Goal: Task Accomplishment & Management: Manage account settings

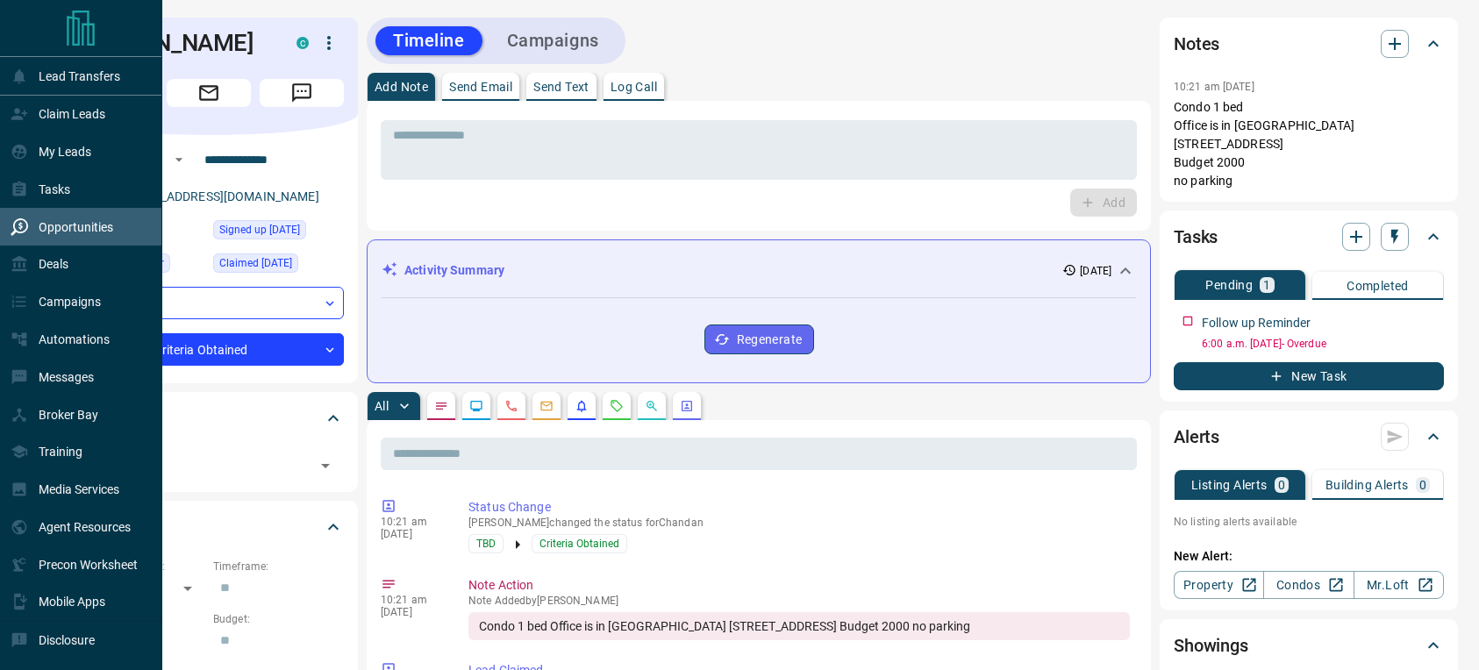
click at [68, 230] on p "Opportunities" at bounding box center [76, 227] width 75 height 14
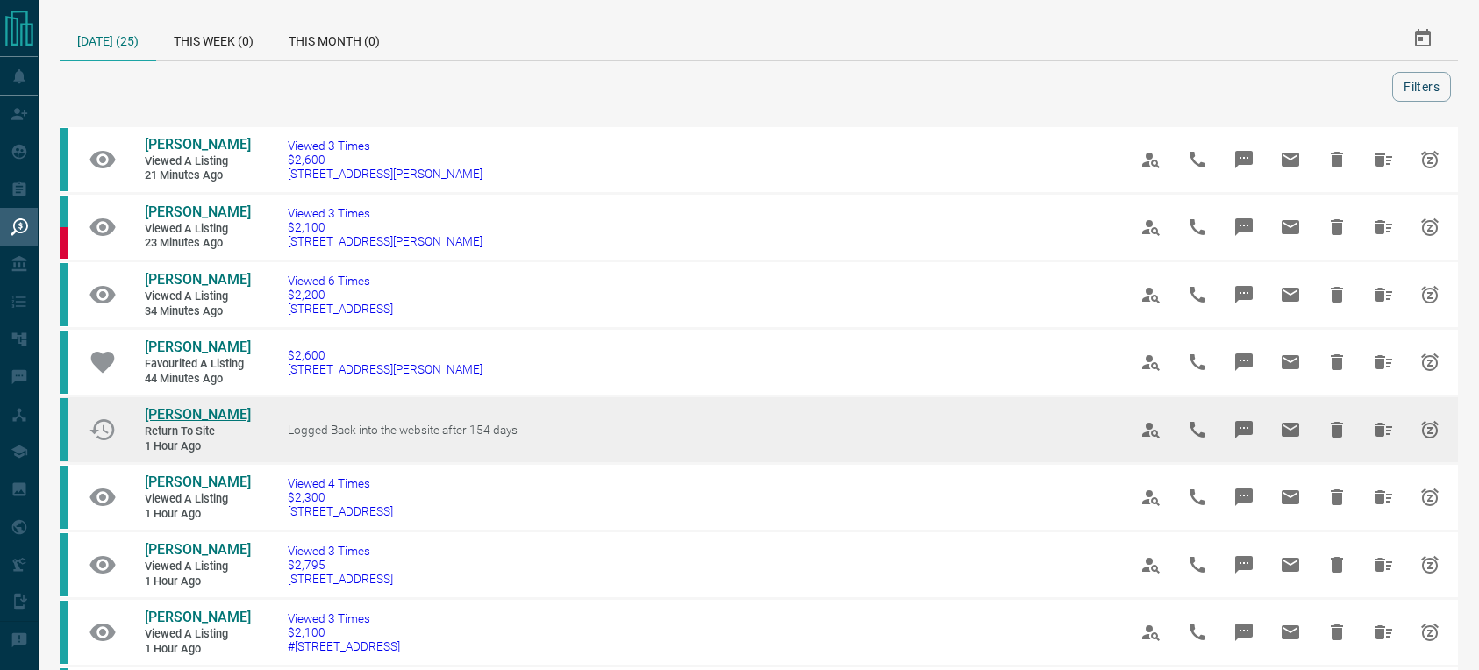
click at [175, 415] on span "[PERSON_NAME]" at bounding box center [198, 414] width 106 height 17
click at [1383, 429] on icon "Hide All from Ann Yoo" at bounding box center [1384, 430] width 18 height 14
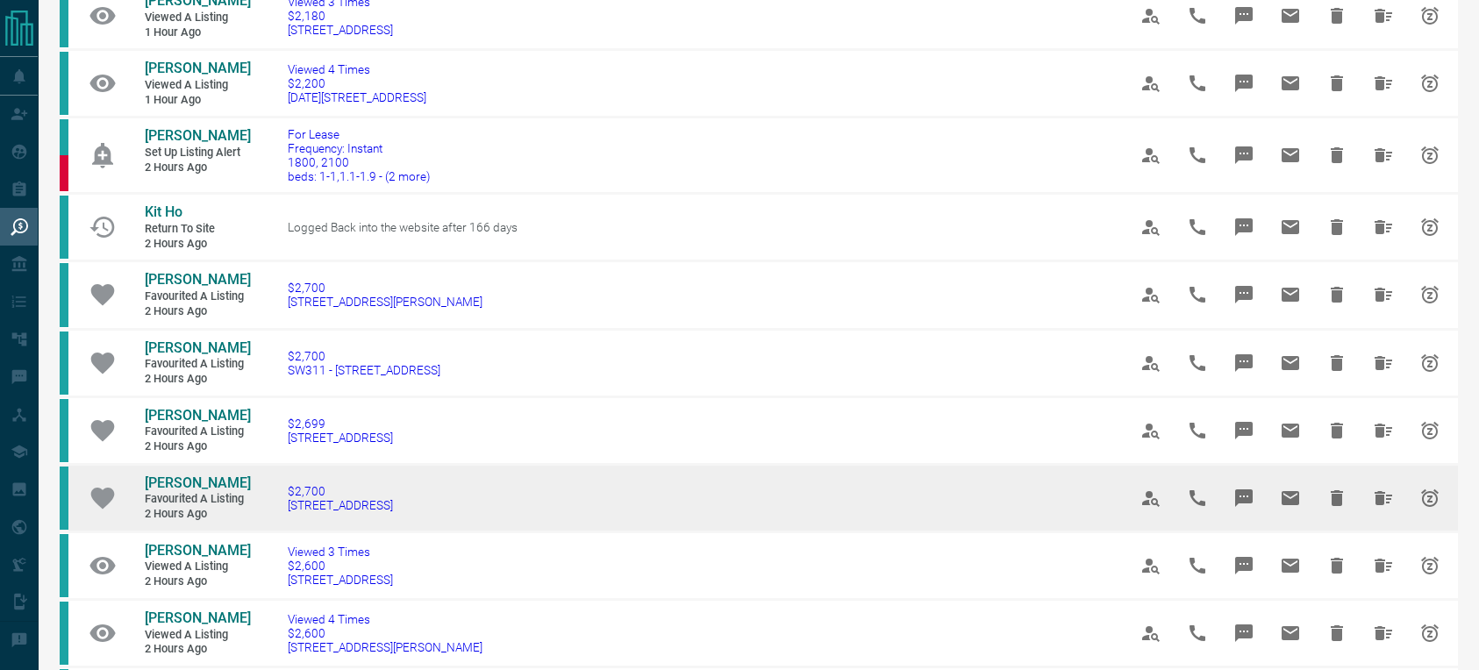
scroll to position [612, 0]
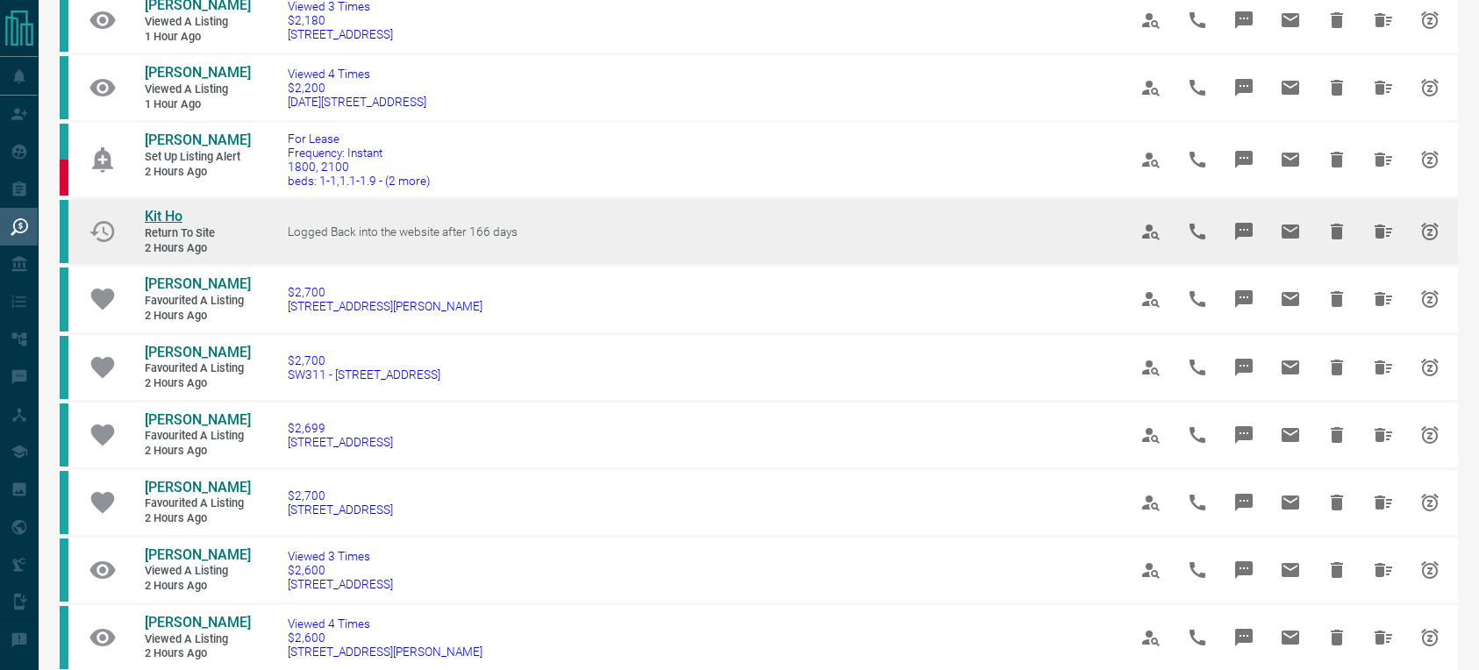
click at [154, 225] on span "Kit Ho" at bounding box center [164, 216] width 38 height 17
click at [1380, 242] on icon "Hide All from Kit Ho" at bounding box center [1383, 231] width 21 height 21
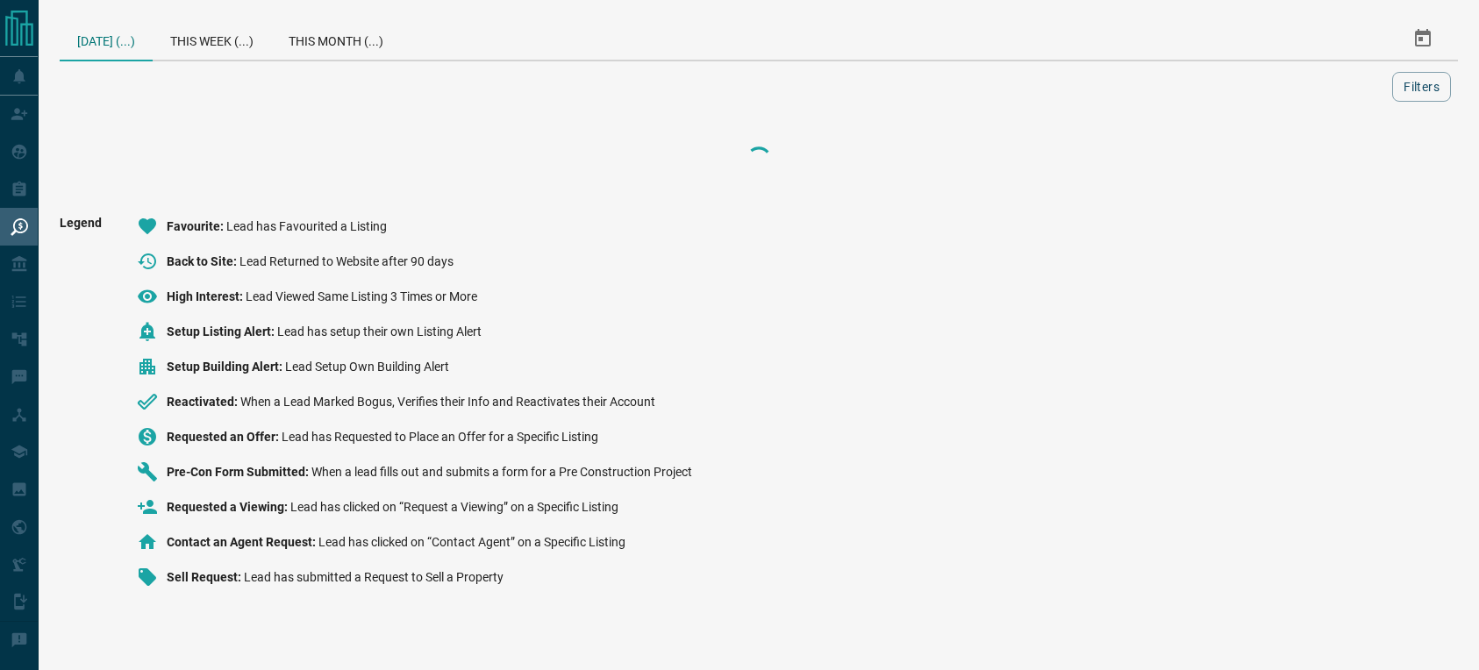
scroll to position [0, 0]
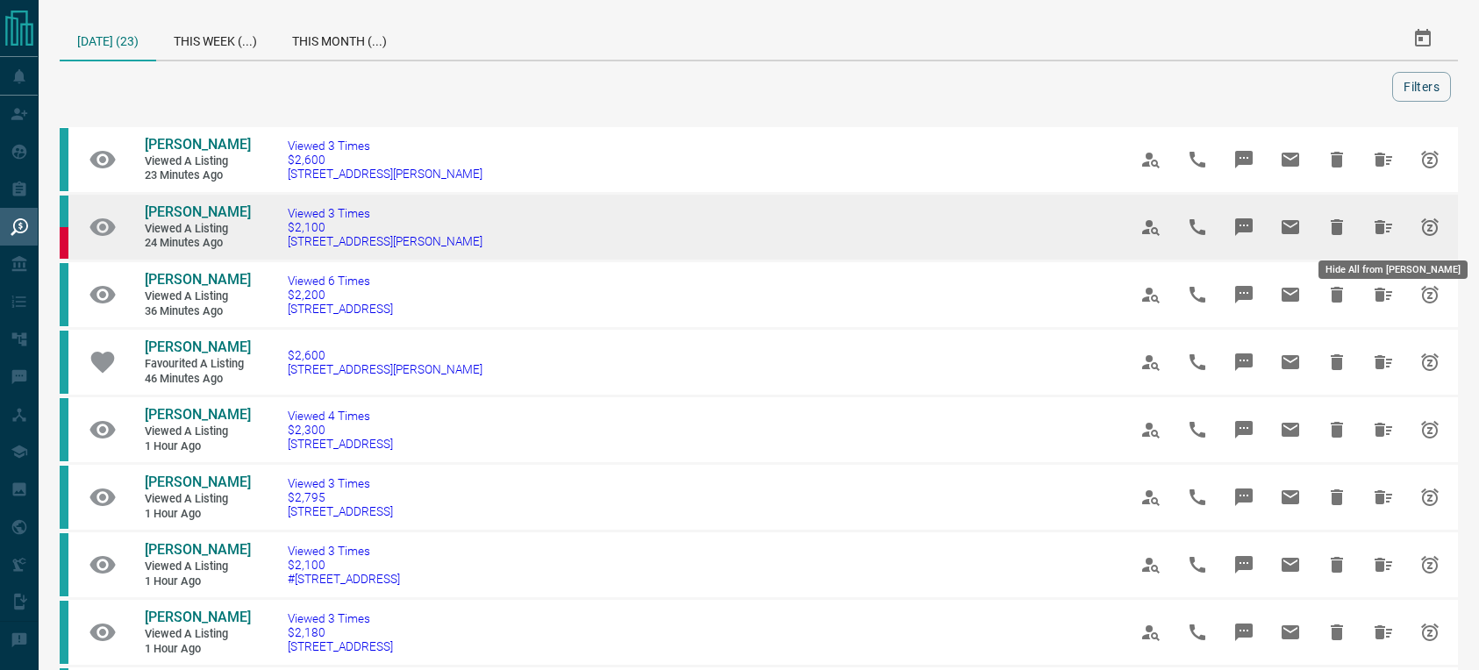
click at [1377, 229] on icon "Hide All from Aurélie Kpakpo" at bounding box center [1383, 227] width 21 height 21
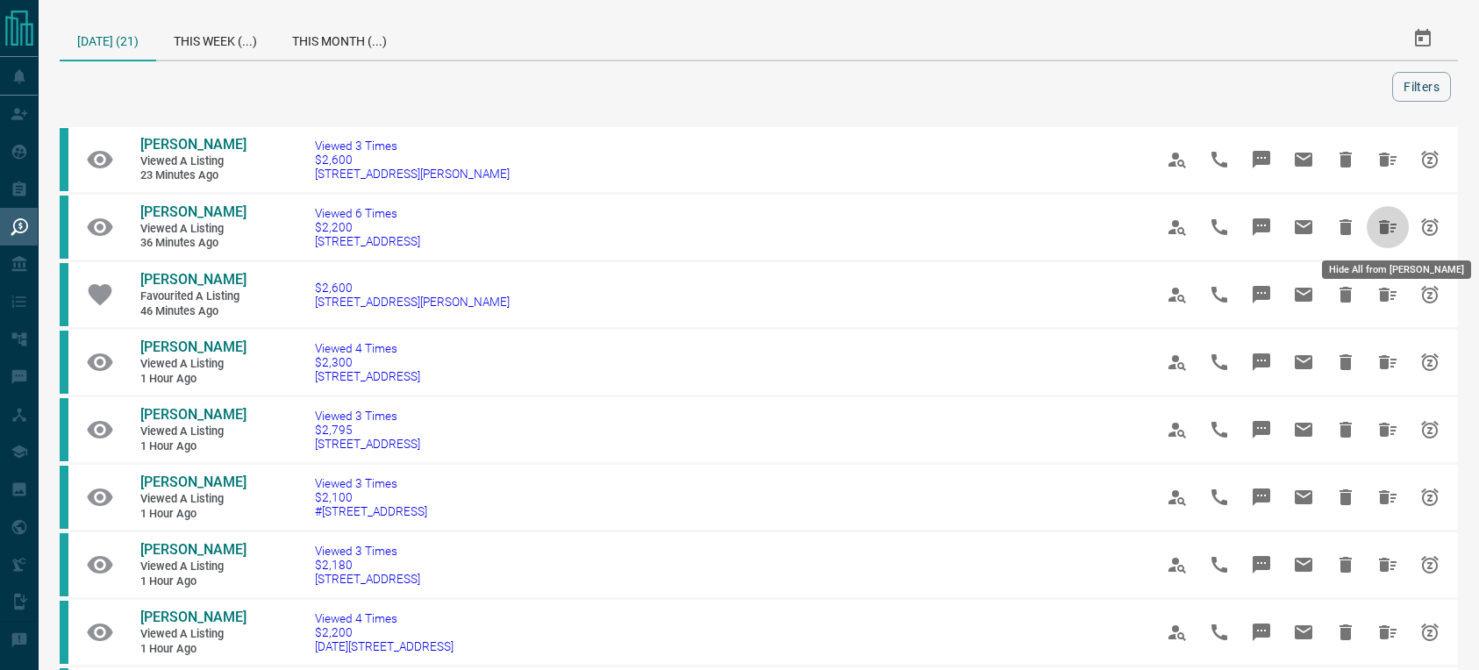
click at [1377, 229] on icon "Hide All from Ren Dowuona" at bounding box center [1387, 227] width 21 height 21
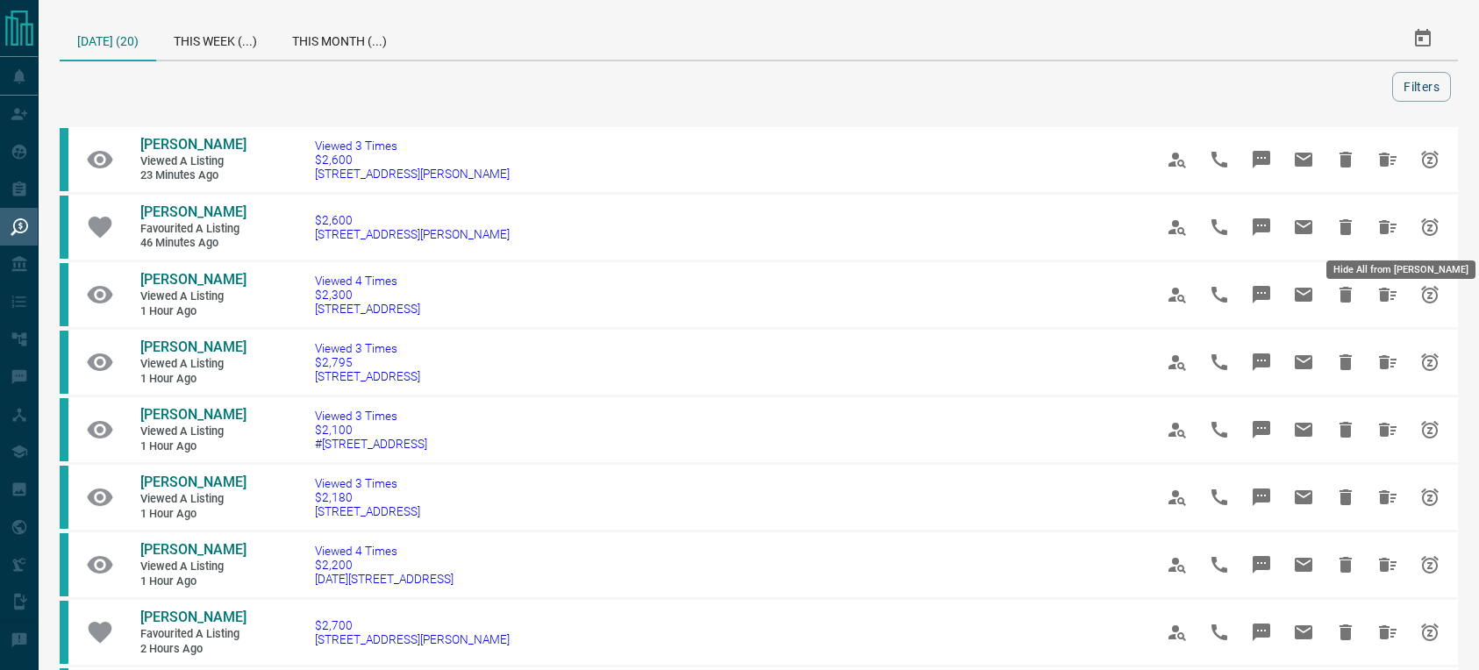
click at [1377, 229] on icon "Hide All from Enoch Tang" at bounding box center [1387, 227] width 21 height 21
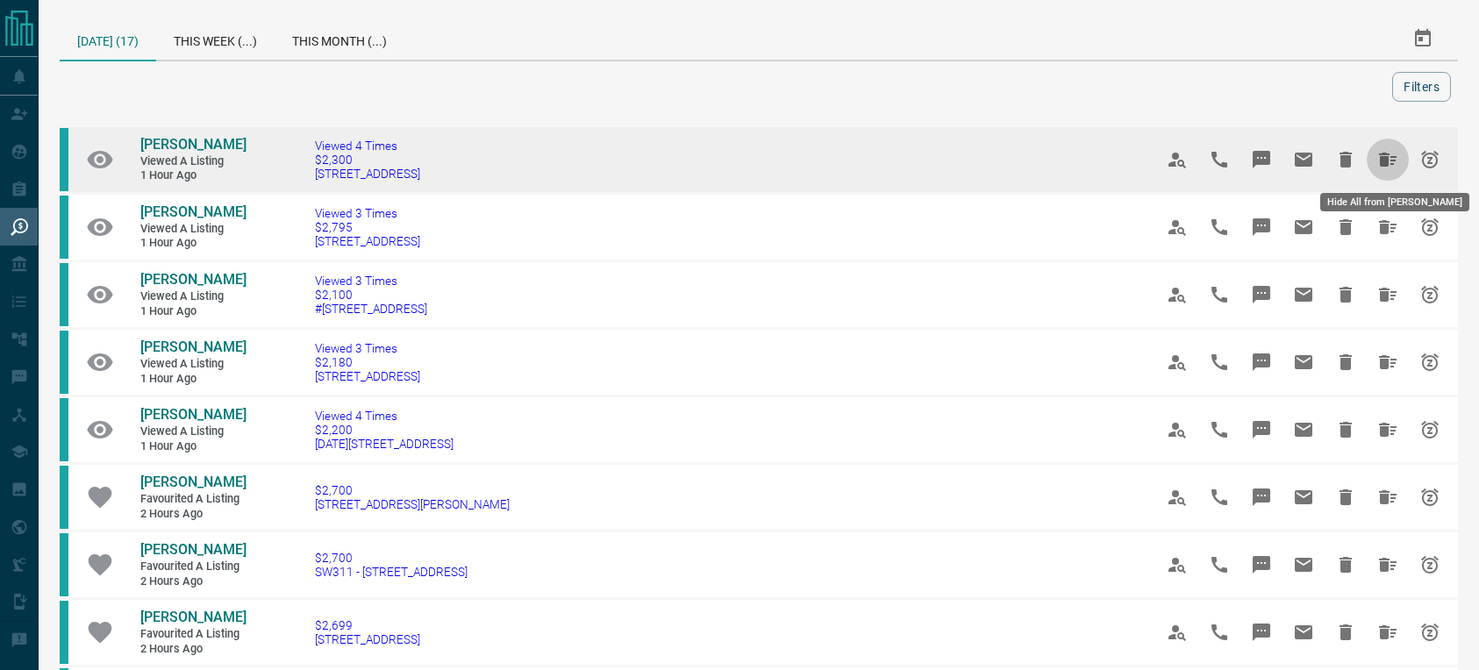
click at [1384, 161] on icon "Hide All from Carl Lawrence" at bounding box center [1388, 160] width 18 height 14
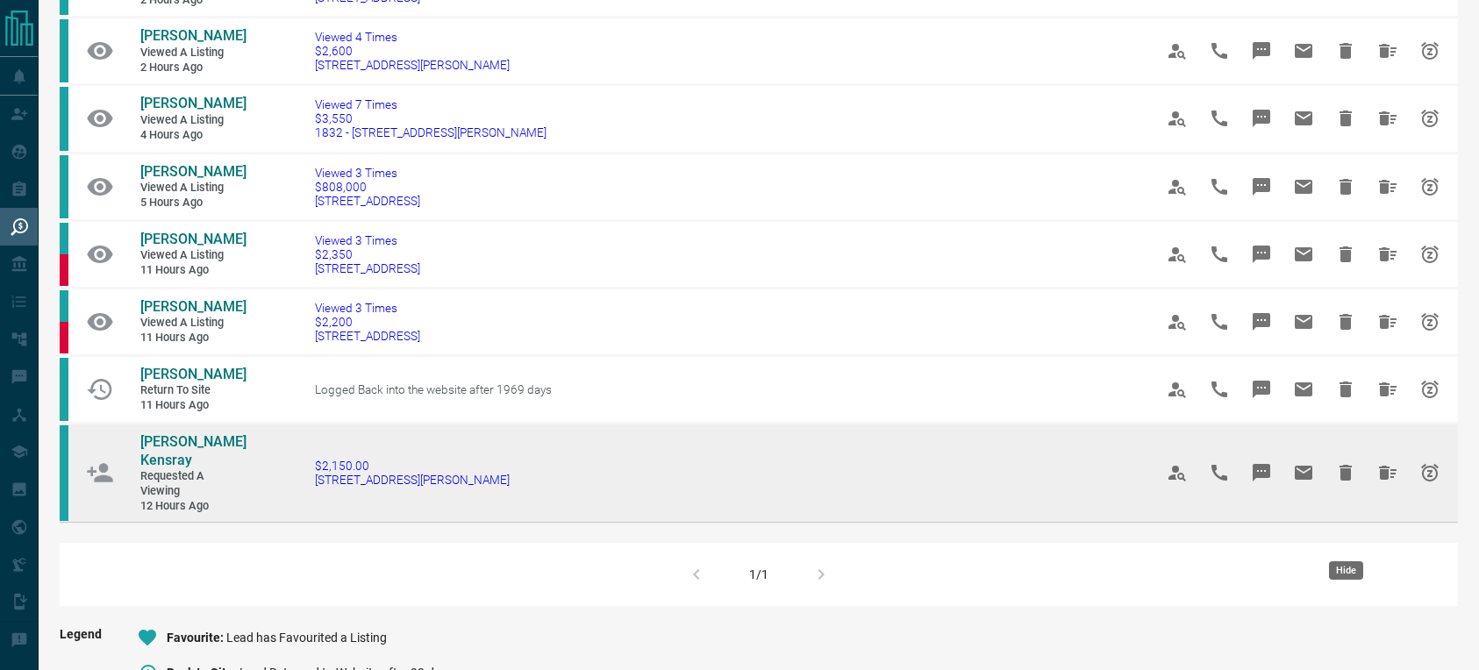
scroll to position [914, 0]
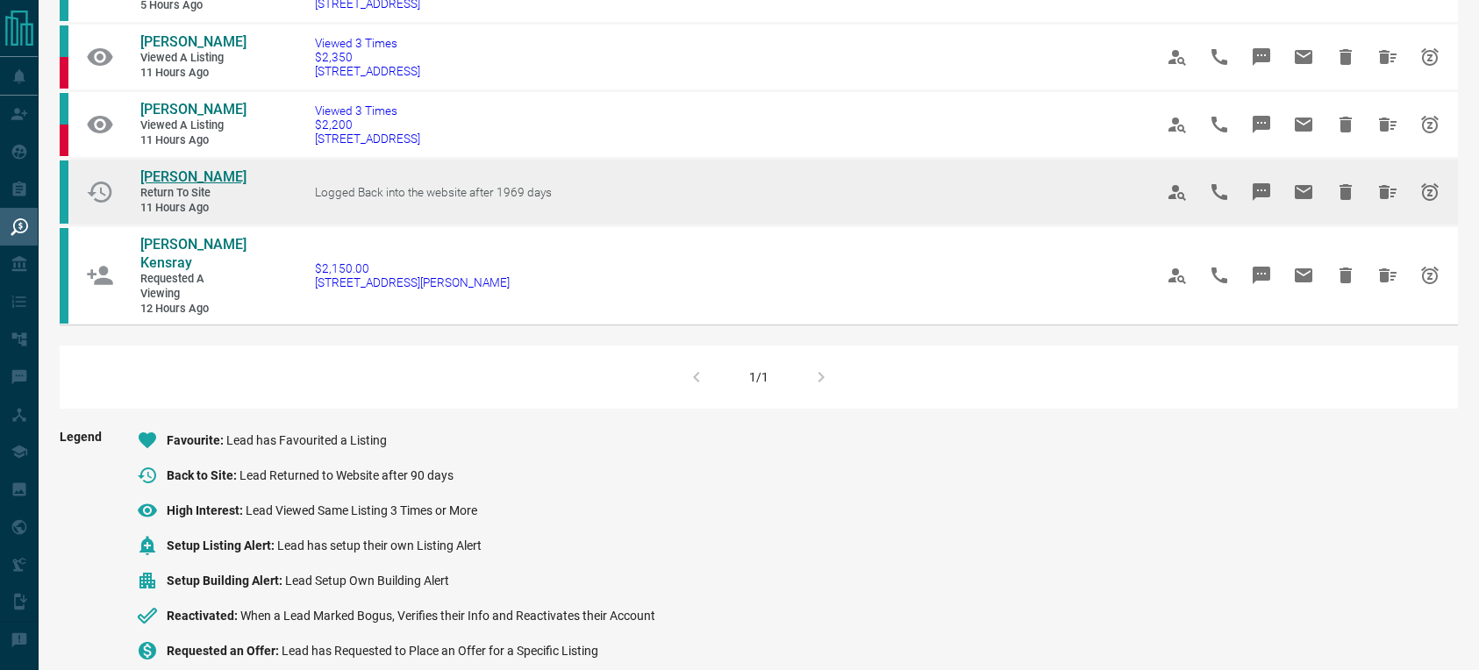
click at [185, 185] on span "[PERSON_NAME]" at bounding box center [193, 176] width 106 height 17
click at [1375, 213] on button "Hide All from Khaled Gaber" at bounding box center [1388, 192] width 42 height 42
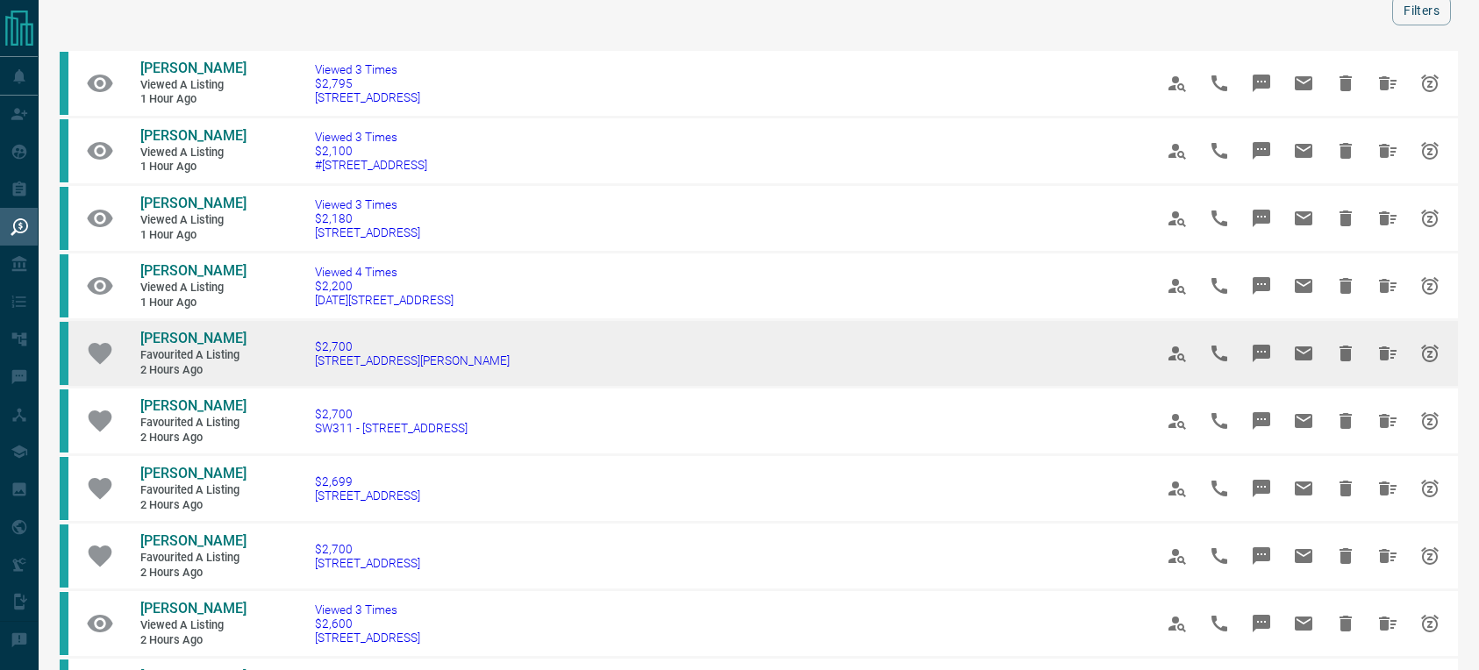
scroll to position [103, 0]
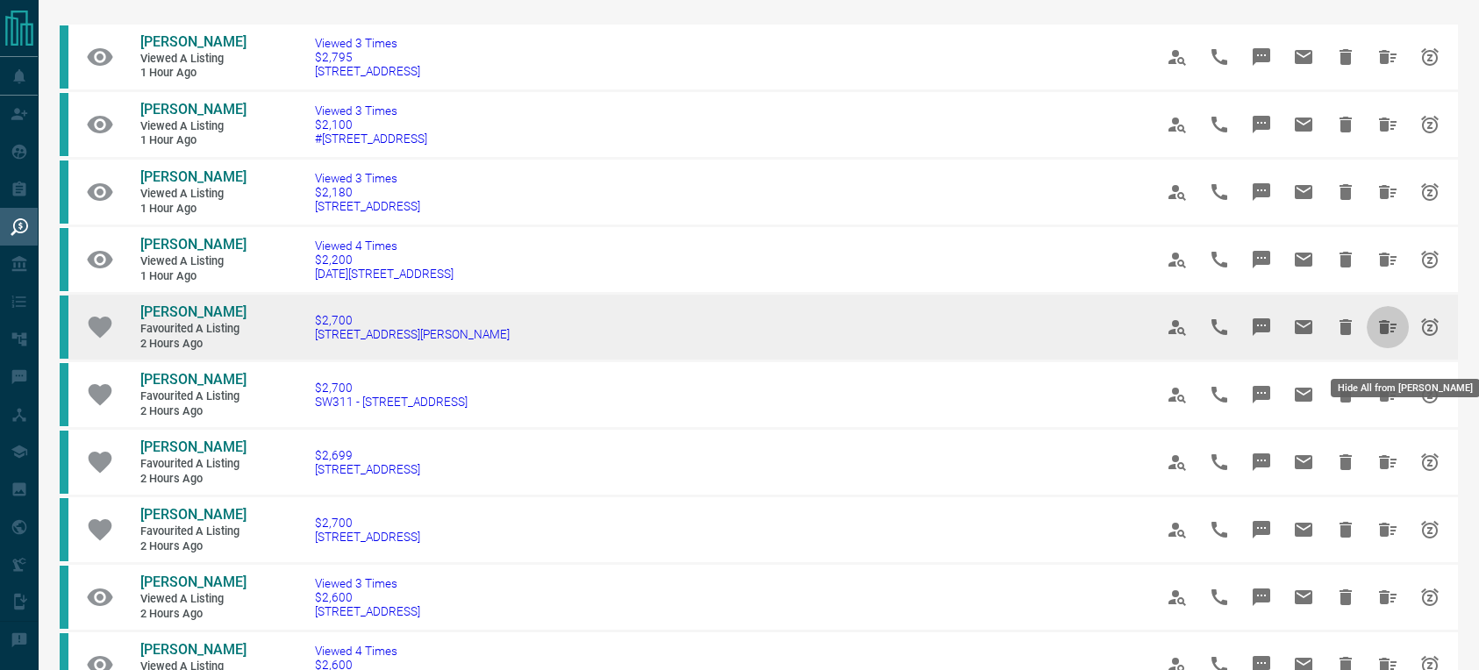
click at [1388, 334] on icon "Hide All from Enok Kim" at bounding box center [1388, 327] width 18 height 14
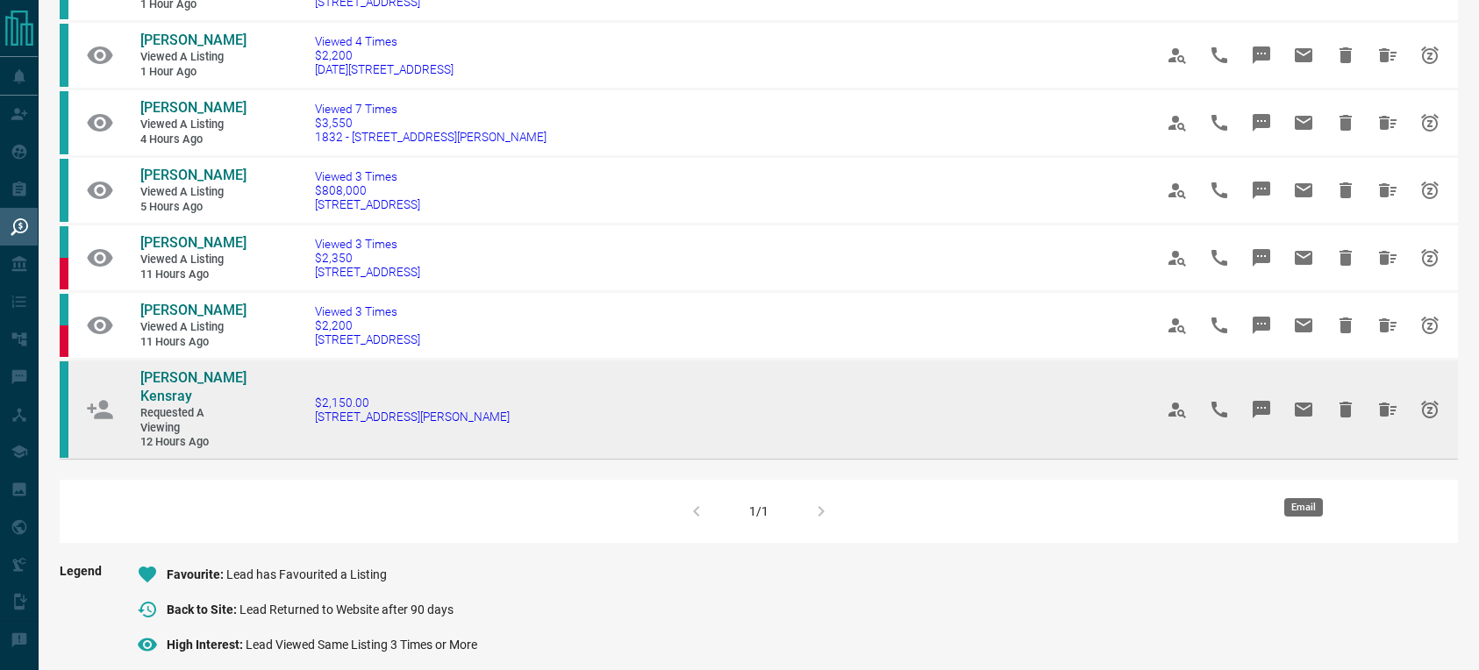
scroll to position [283, 0]
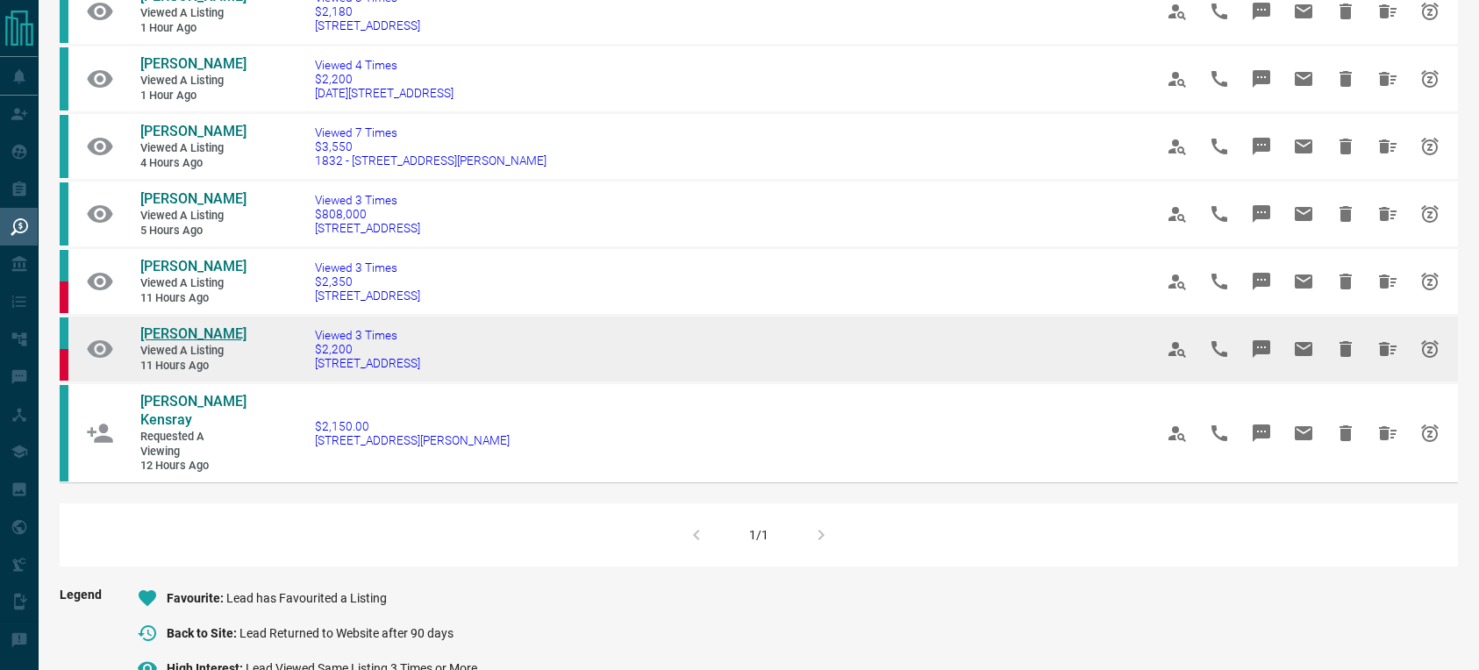
click at [156, 342] on span "[PERSON_NAME]" at bounding box center [193, 333] width 106 height 17
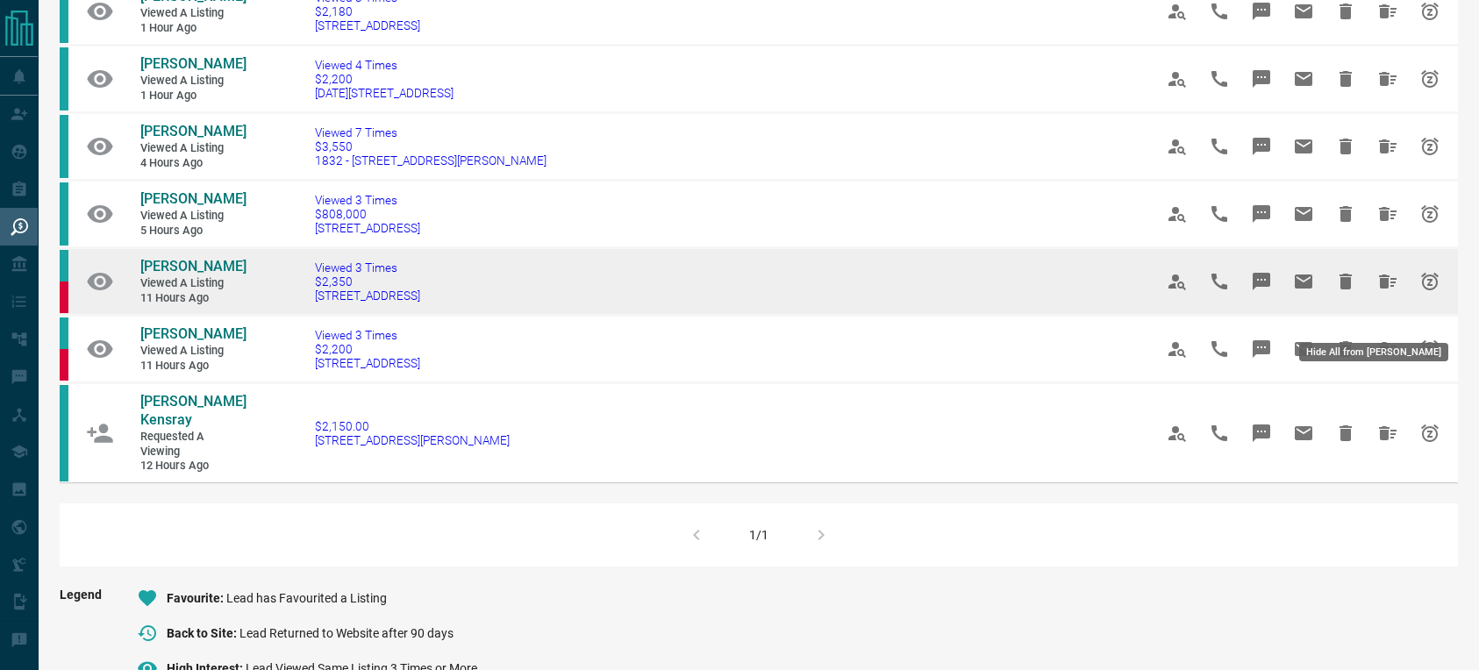
click at [1395, 292] on icon "Hide All from Sureshkumar Nagarajan" at bounding box center [1387, 281] width 21 height 21
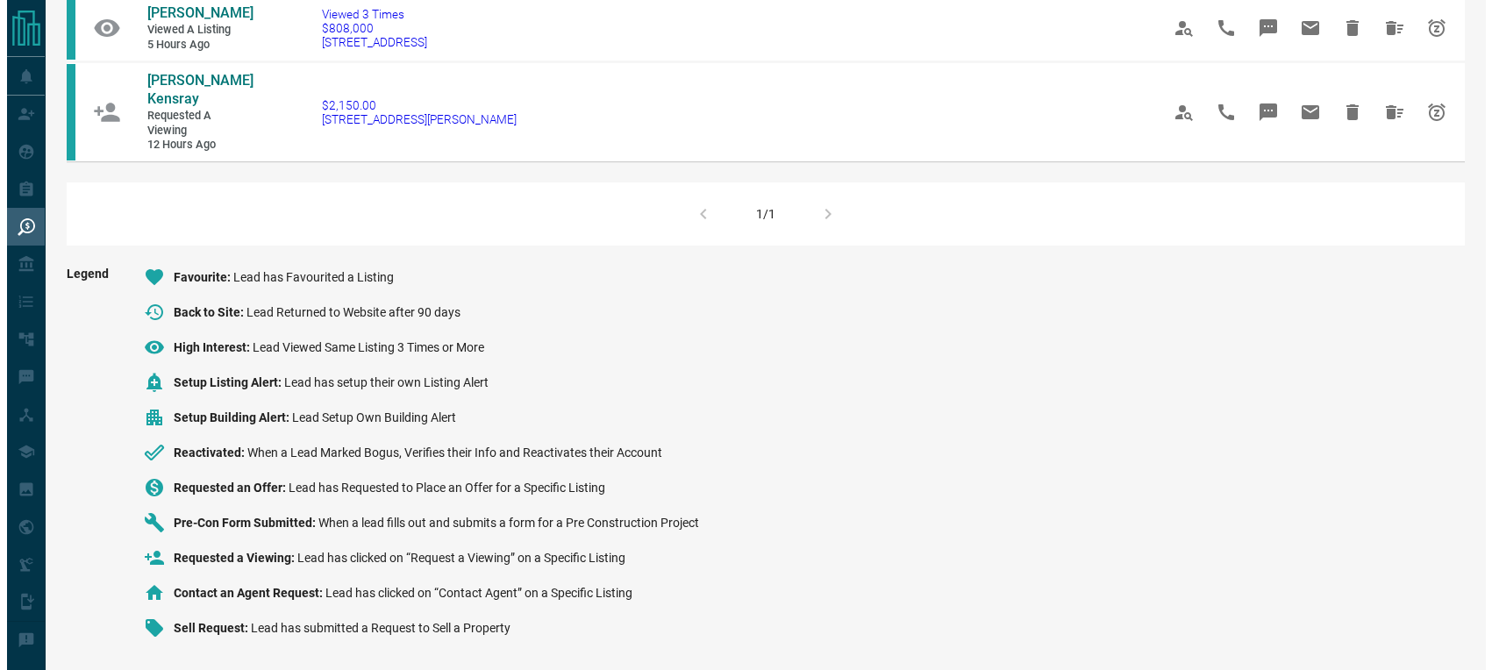
scroll to position [161, 0]
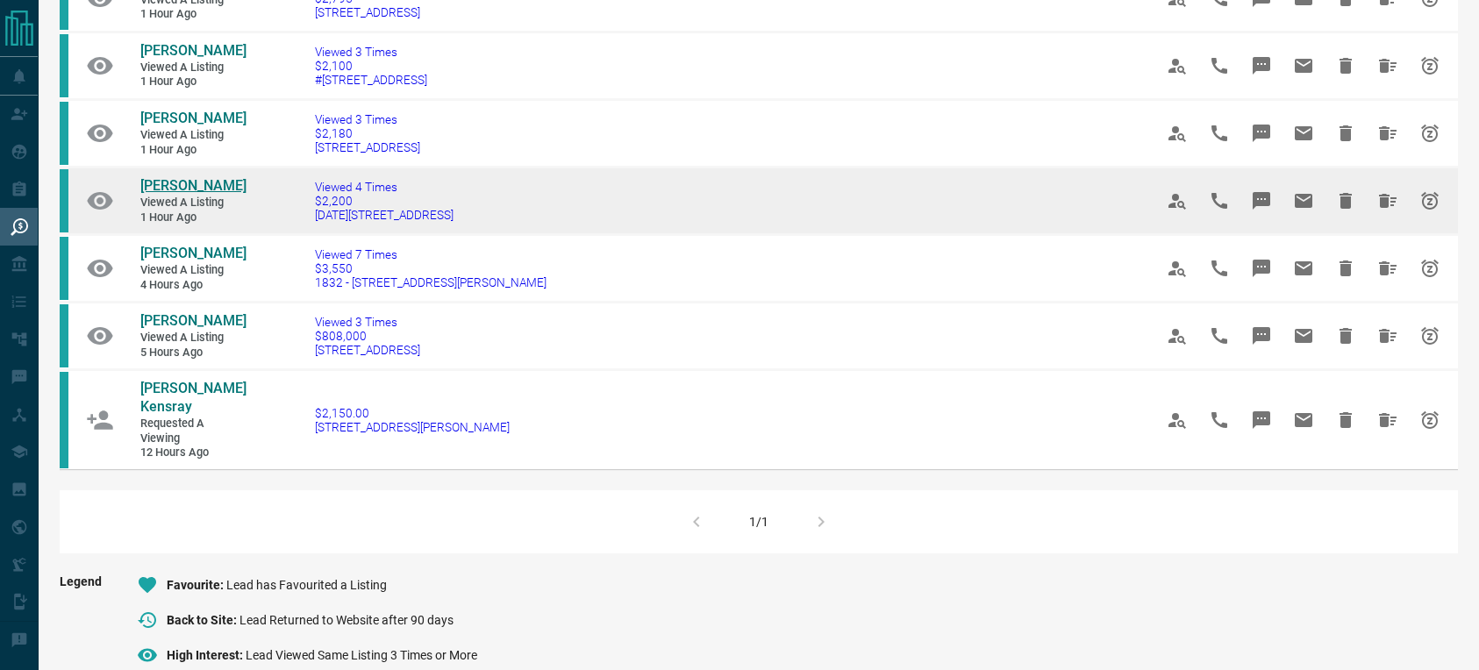
click at [165, 194] on span "[PERSON_NAME]" at bounding box center [193, 185] width 106 height 17
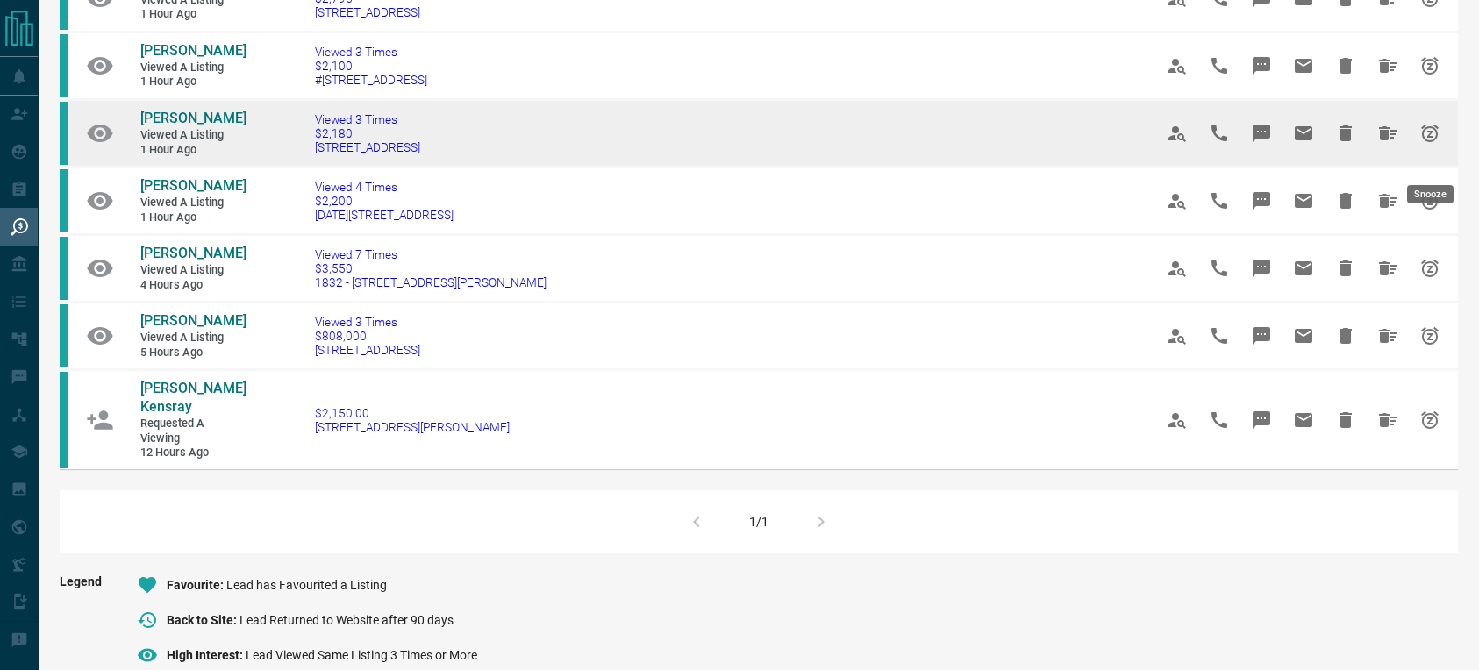
click at [1431, 142] on icon "Snooze" at bounding box center [1430, 134] width 18 height 18
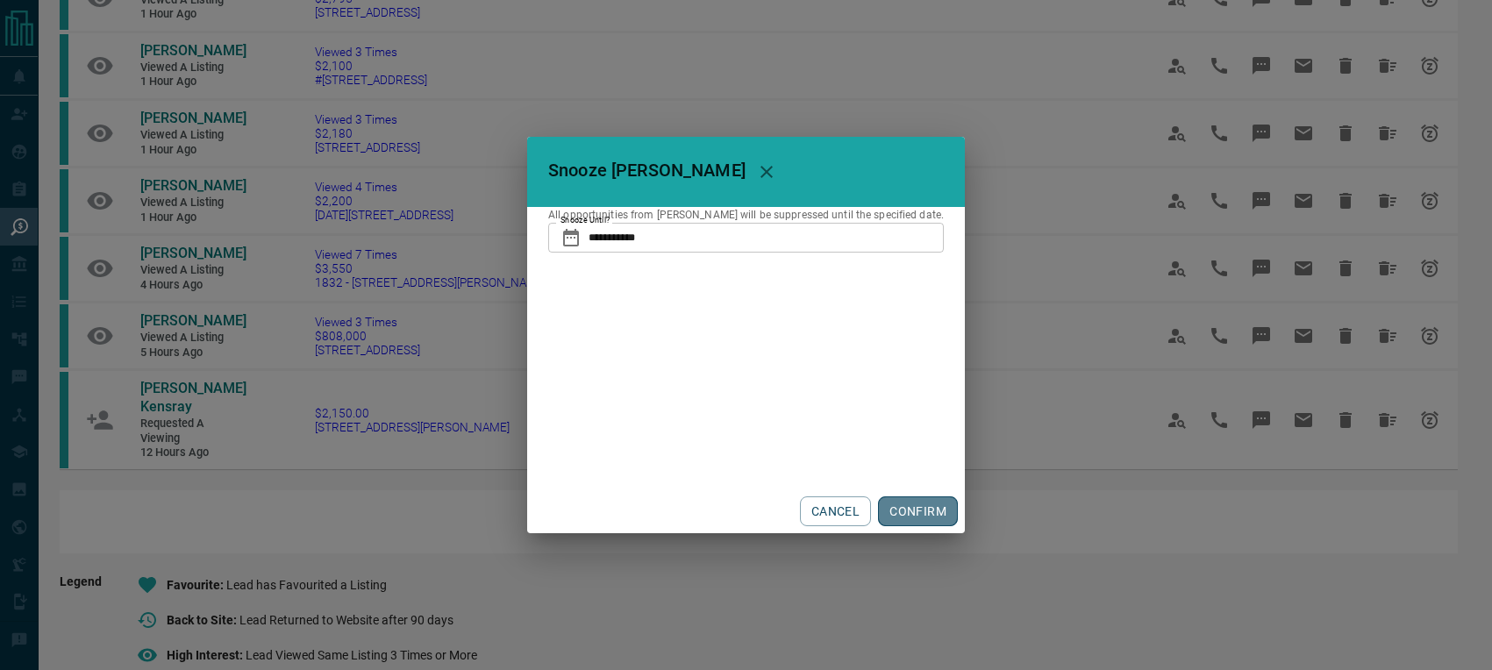
click at [916, 497] on button "CONFIRM" at bounding box center [918, 512] width 80 height 30
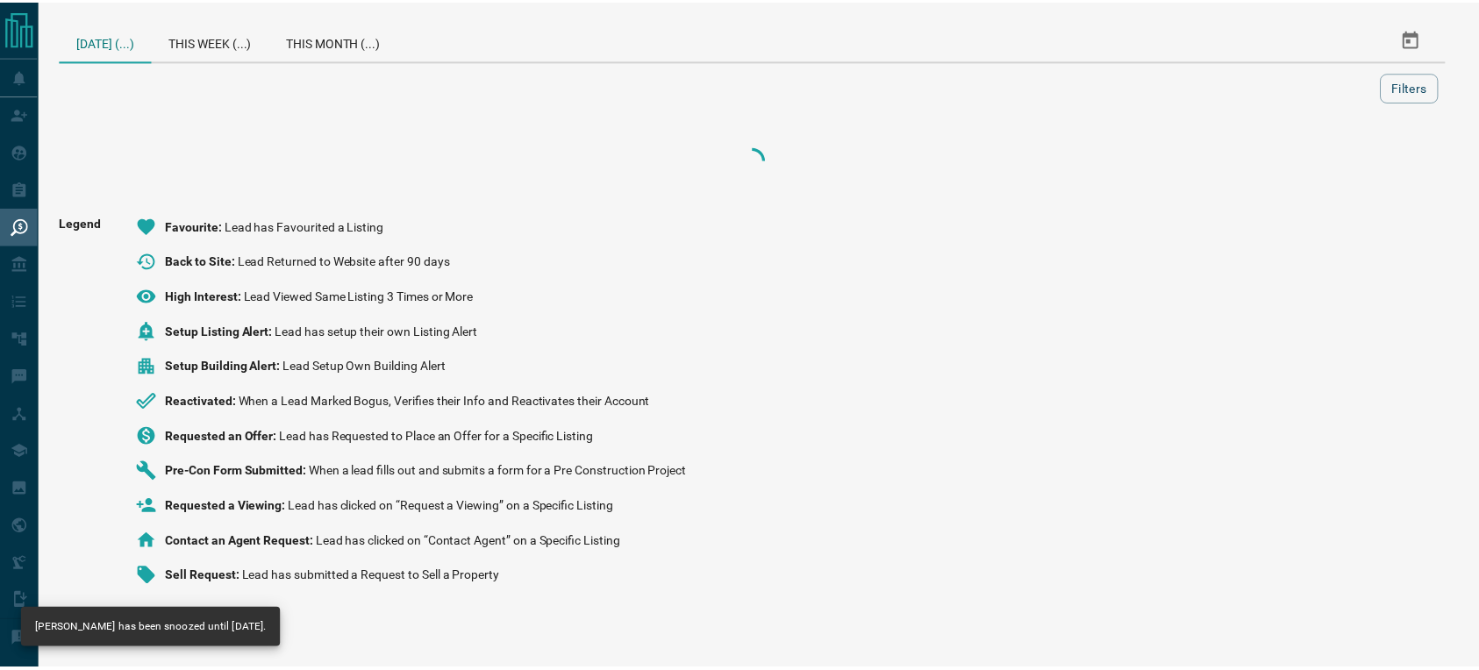
scroll to position [0, 0]
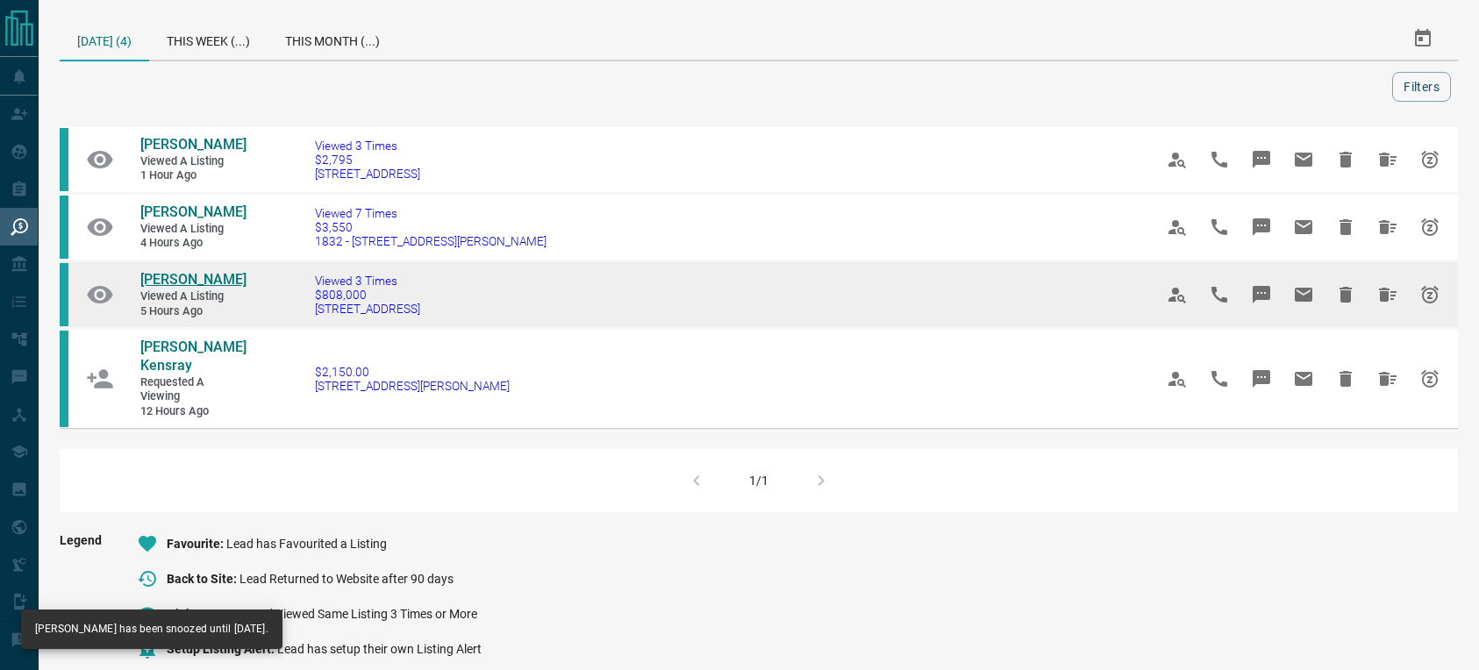
click at [180, 288] on span "[PERSON_NAME]" at bounding box center [193, 279] width 106 height 17
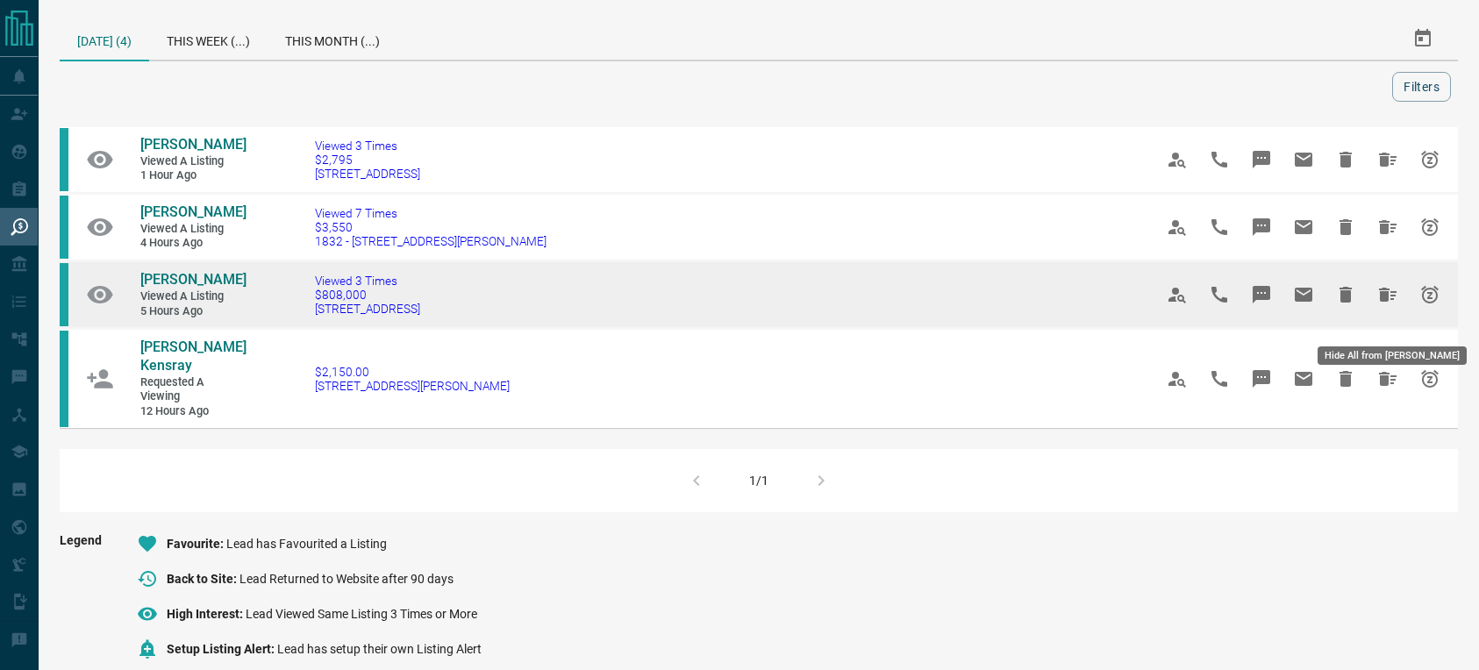
click at [1390, 305] on icon "Hide All from Omid Tavakoli" at bounding box center [1387, 294] width 21 height 21
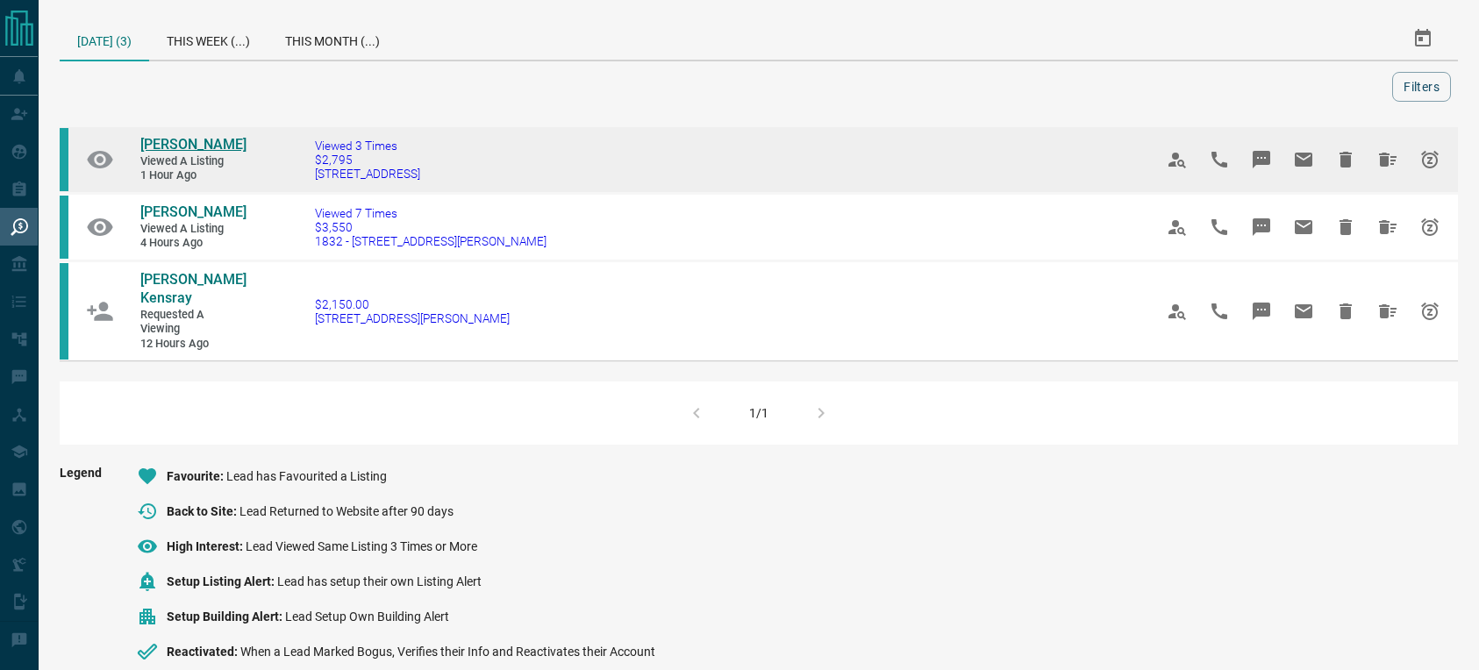
click at [161, 144] on span "[PERSON_NAME]" at bounding box center [193, 144] width 106 height 17
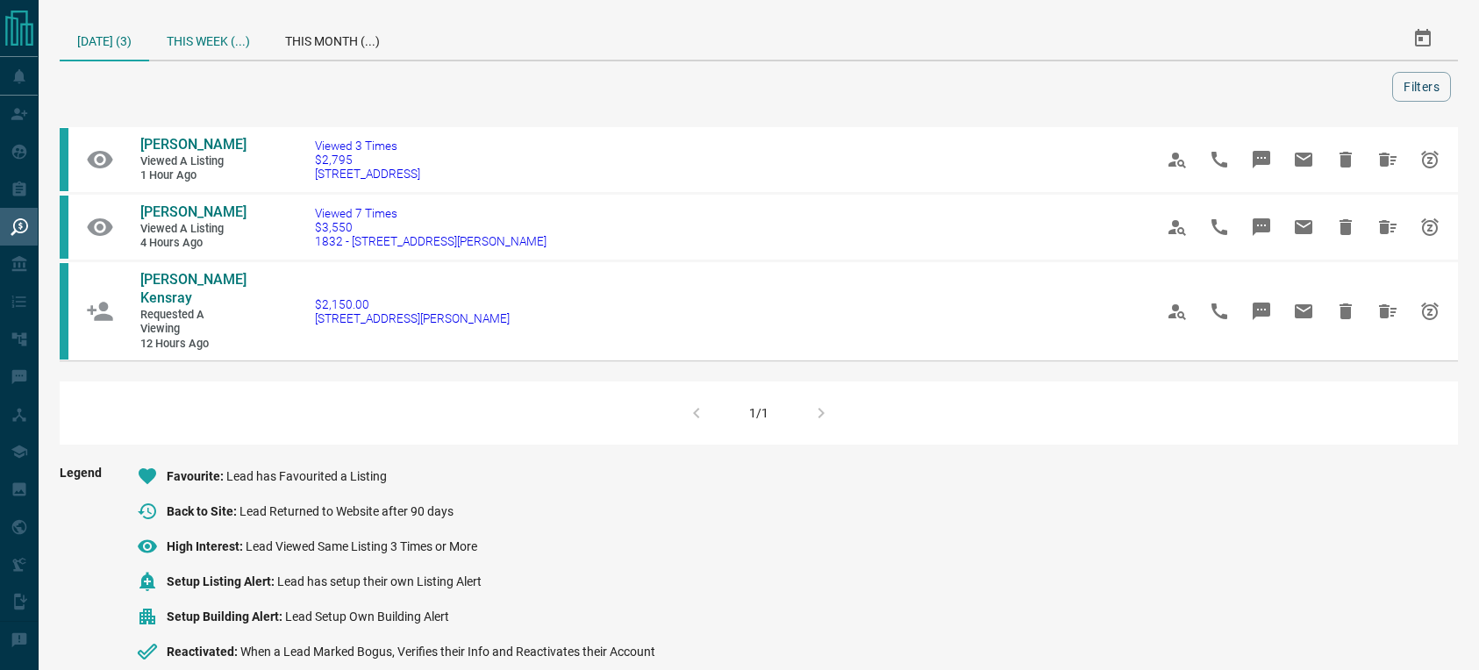
click at [204, 43] on div "This Week (...)" at bounding box center [208, 39] width 118 height 42
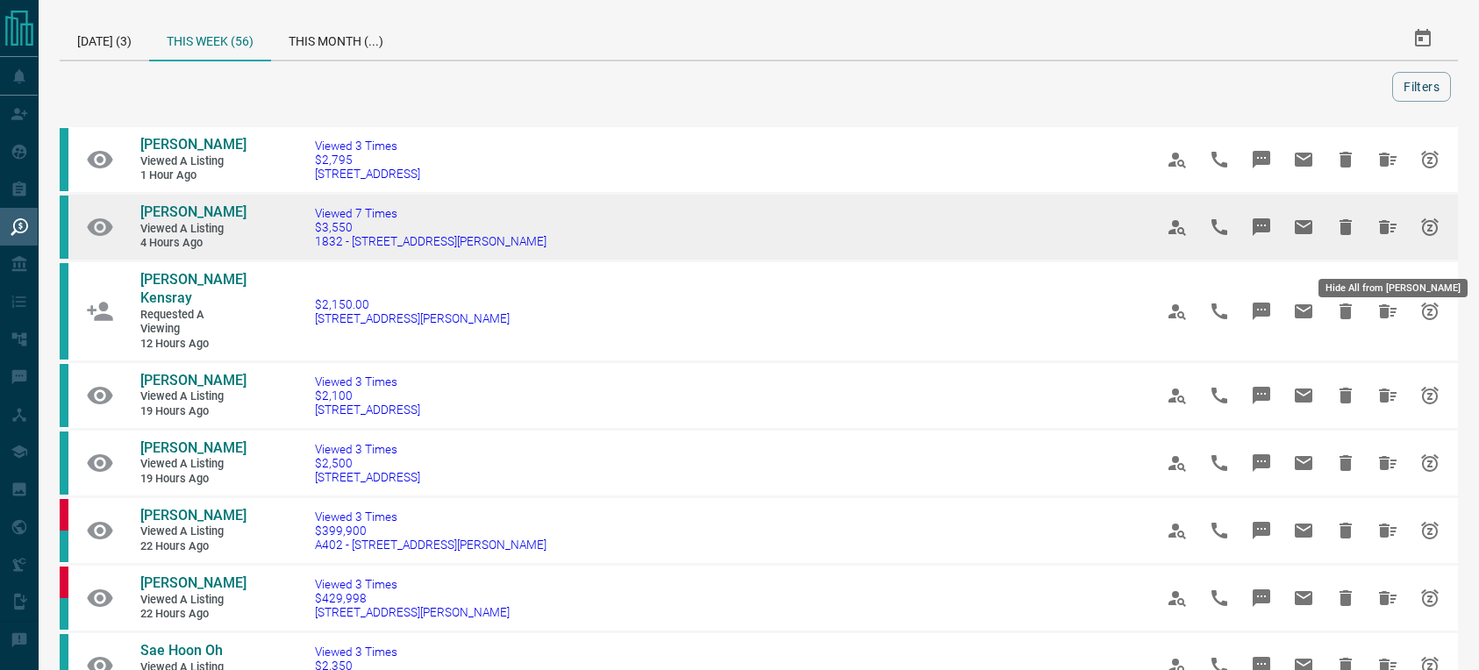
click at [1384, 234] on icon "Hide All from Victor Narvaez" at bounding box center [1388, 227] width 18 height 14
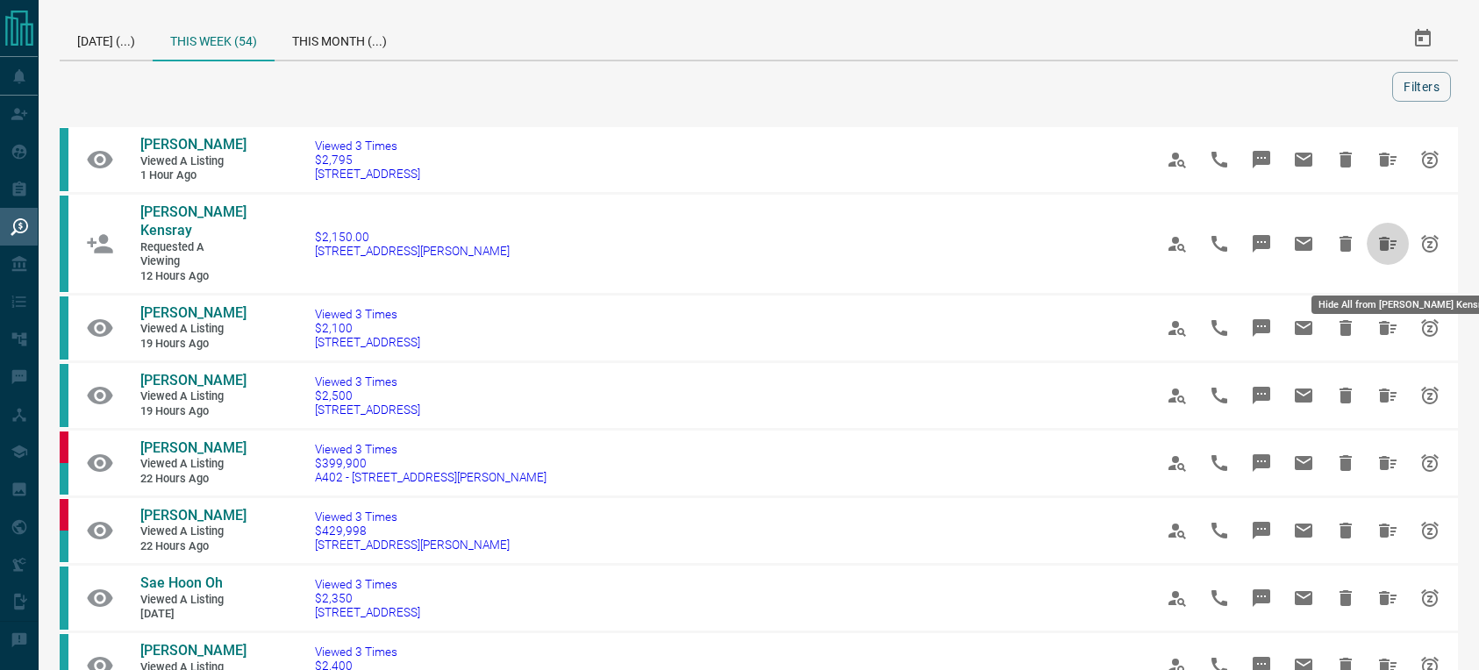
click at [1384, 245] on button "Hide All from Manpreet Kensray" at bounding box center [1388, 244] width 42 height 42
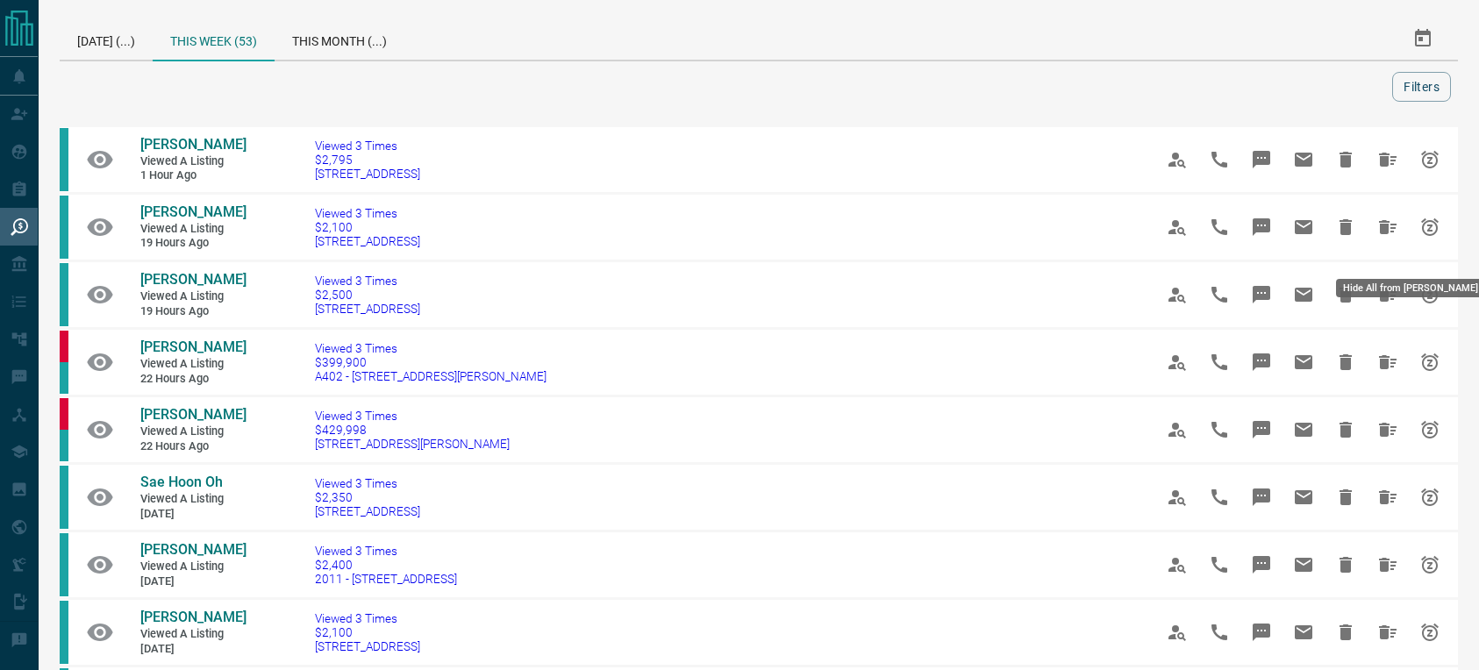
click at [1384, 234] on icon "Hide All from Julie R" at bounding box center [1388, 227] width 18 height 14
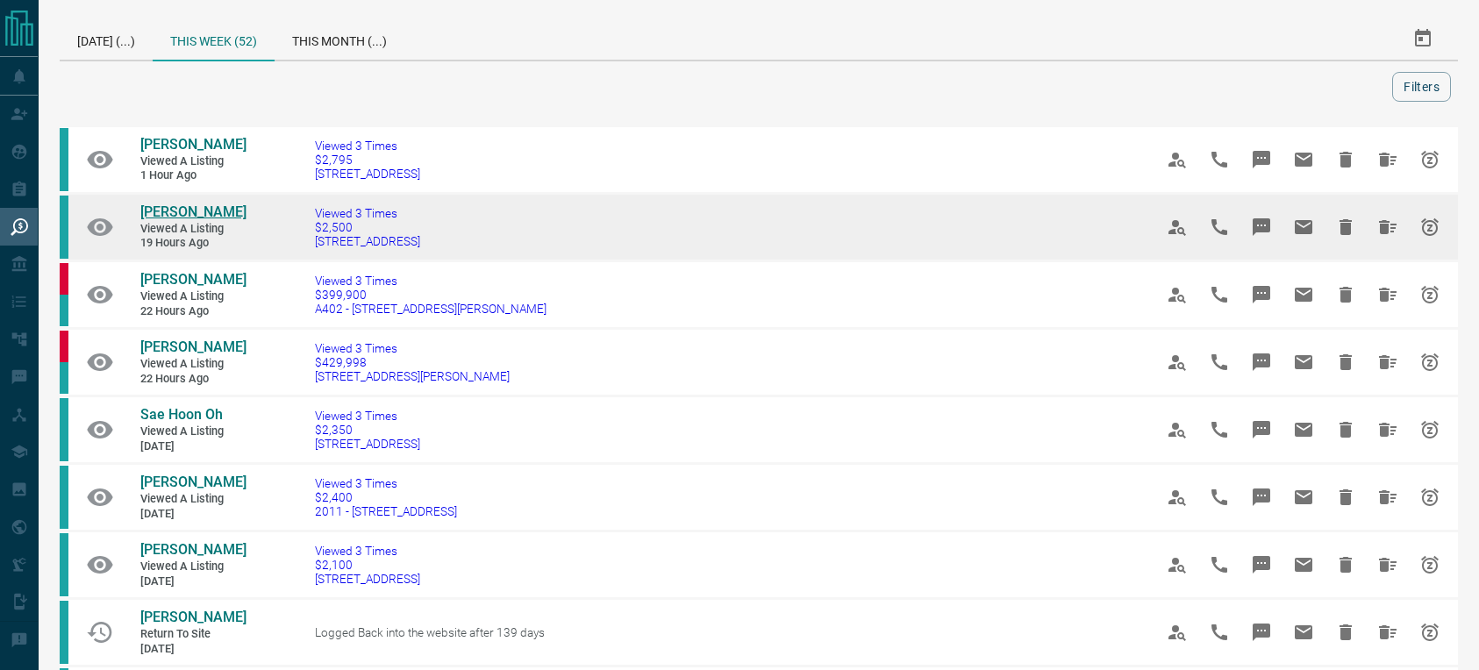
click at [219, 220] on span "[PERSON_NAME]" at bounding box center [193, 212] width 106 height 17
click at [1387, 234] on icon "Hide All from Harshita Yadav" at bounding box center [1388, 227] width 18 height 14
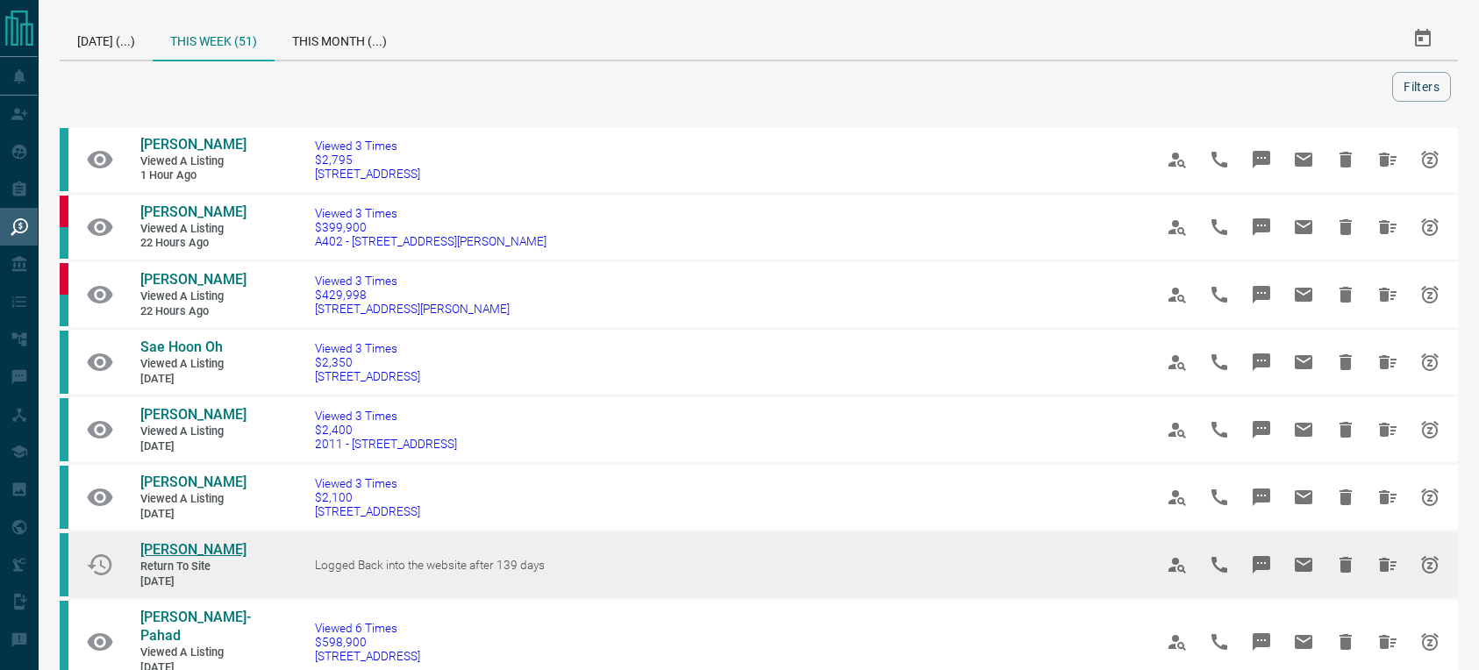
click at [212, 558] on span "[PERSON_NAME]" at bounding box center [193, 549] width 106 height 17
click at [1383, 576] on icon "Hide All from Vinicius Meyer Lana" at bounding box center [1387, 564] width 21 height 21
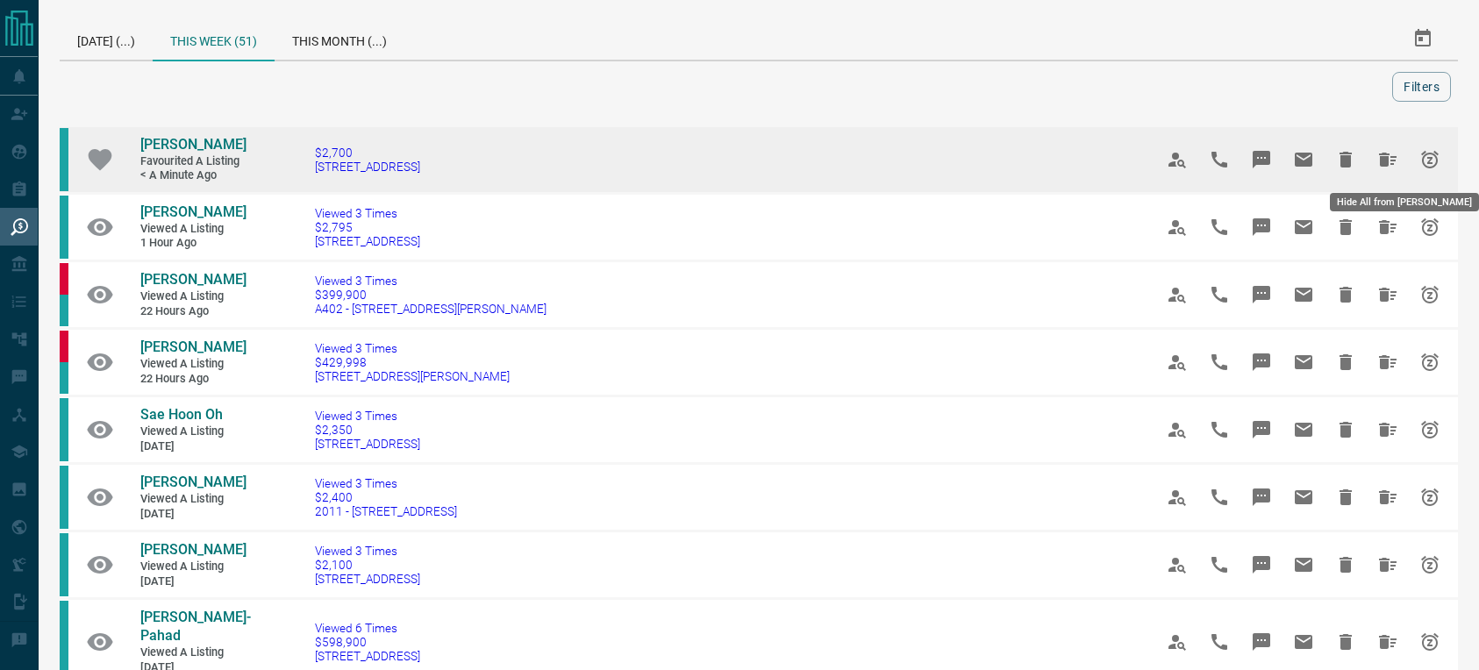
click at [1377, 157] on icon "Hide All from Enok Kim" at bounding box center [1387, 159] width 21 height 21
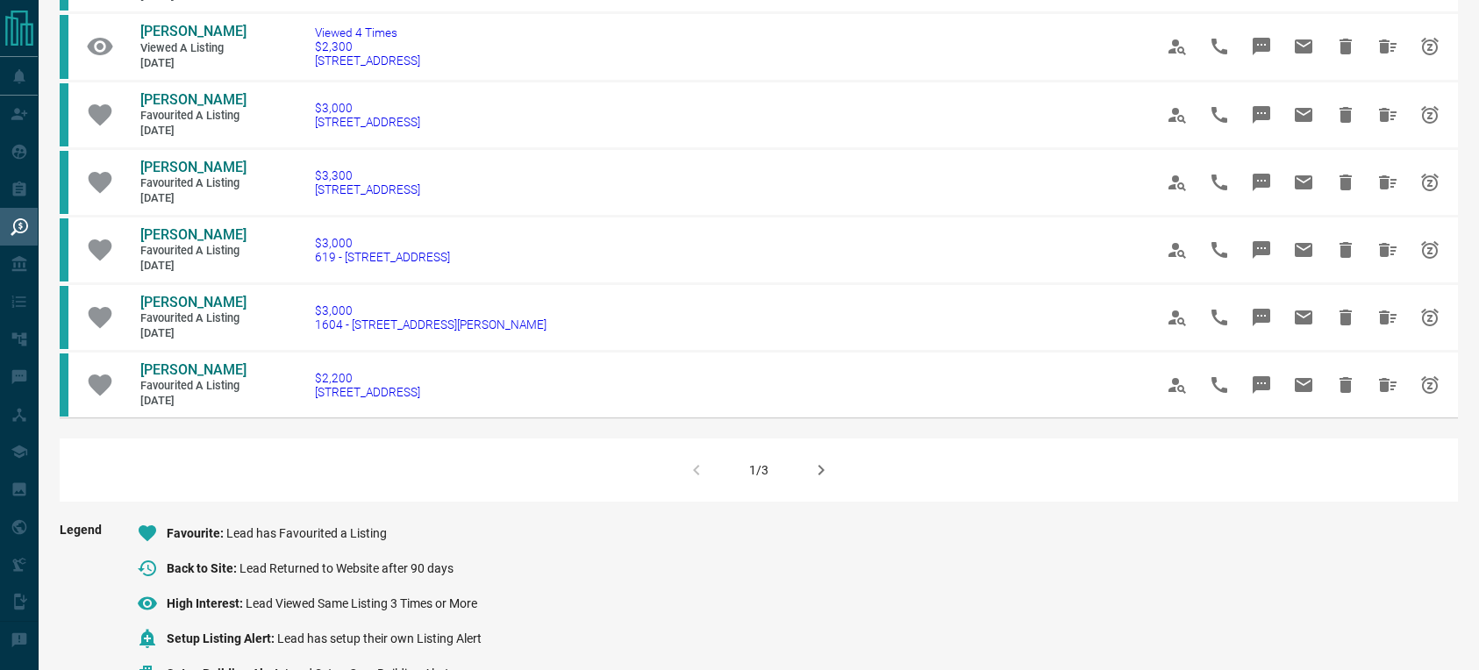
scroll to position [1101, 0]
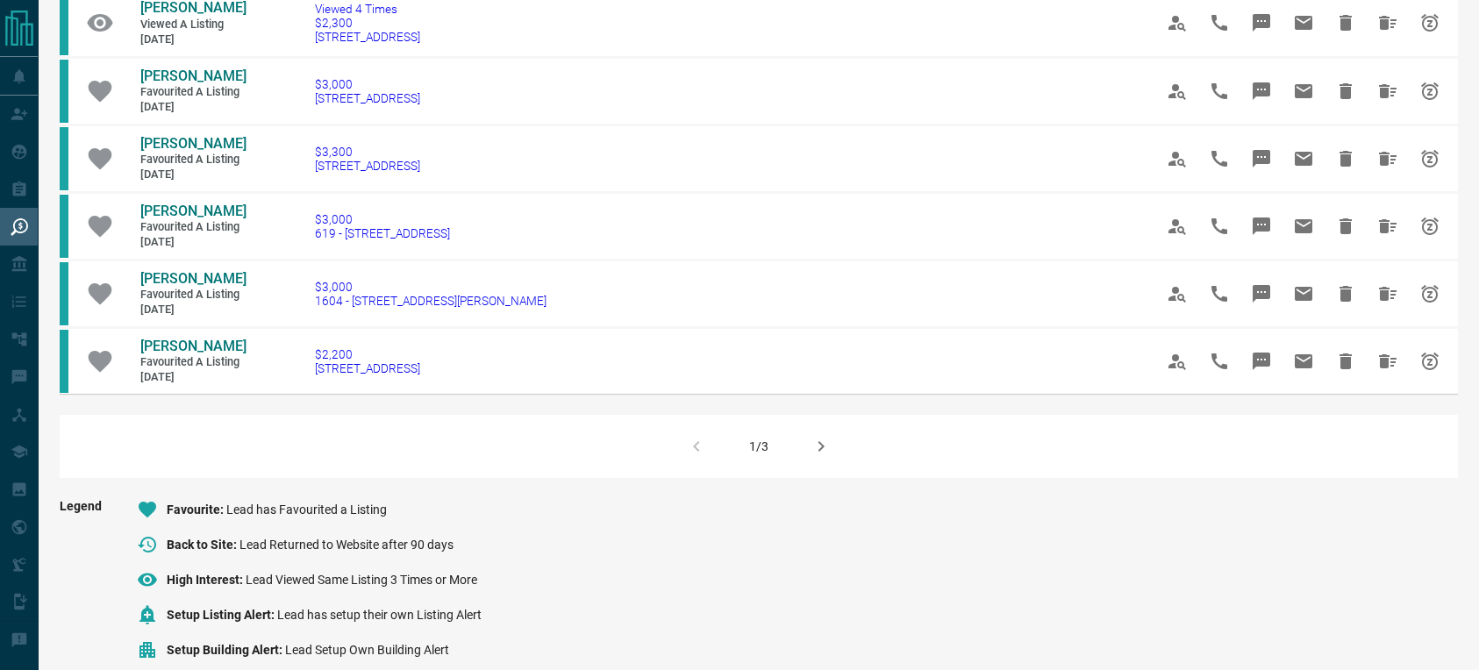
click at [821, 457] on icon "button" at bounding box center [821, 446] width 21 height 21
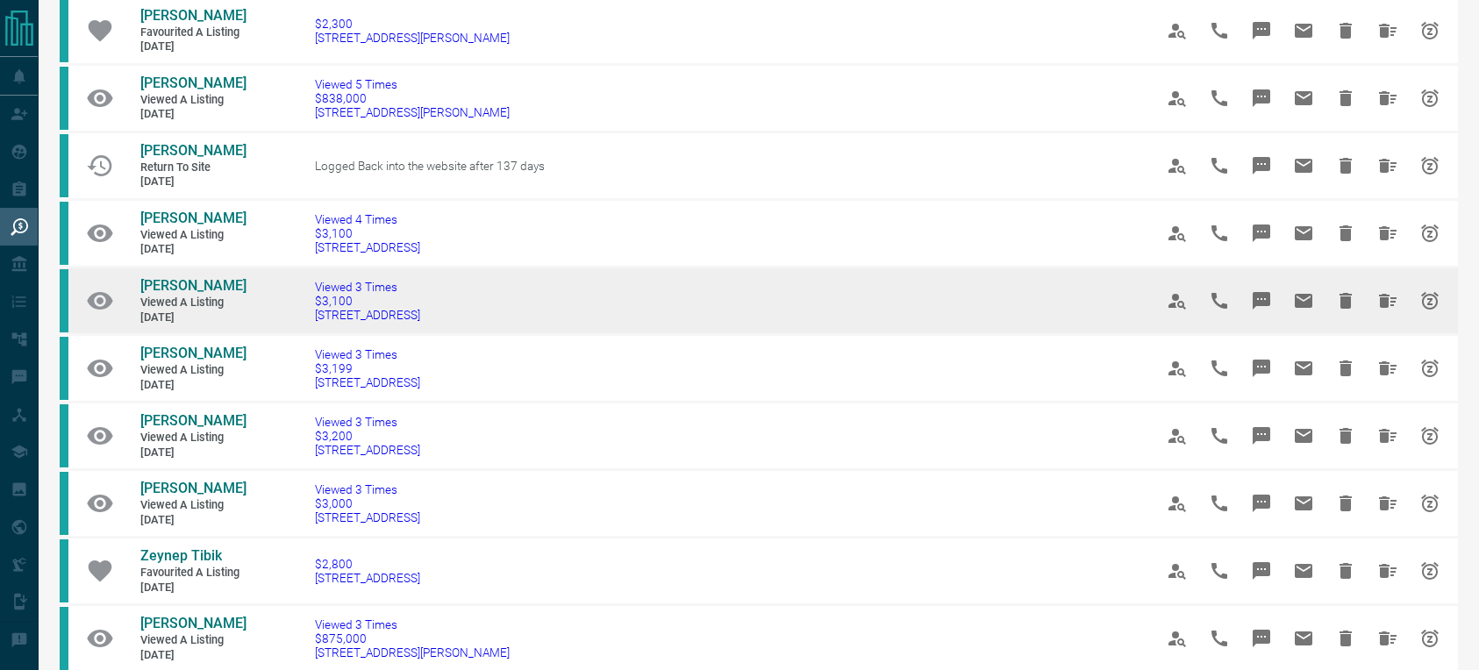
scroll to position [124, 0]
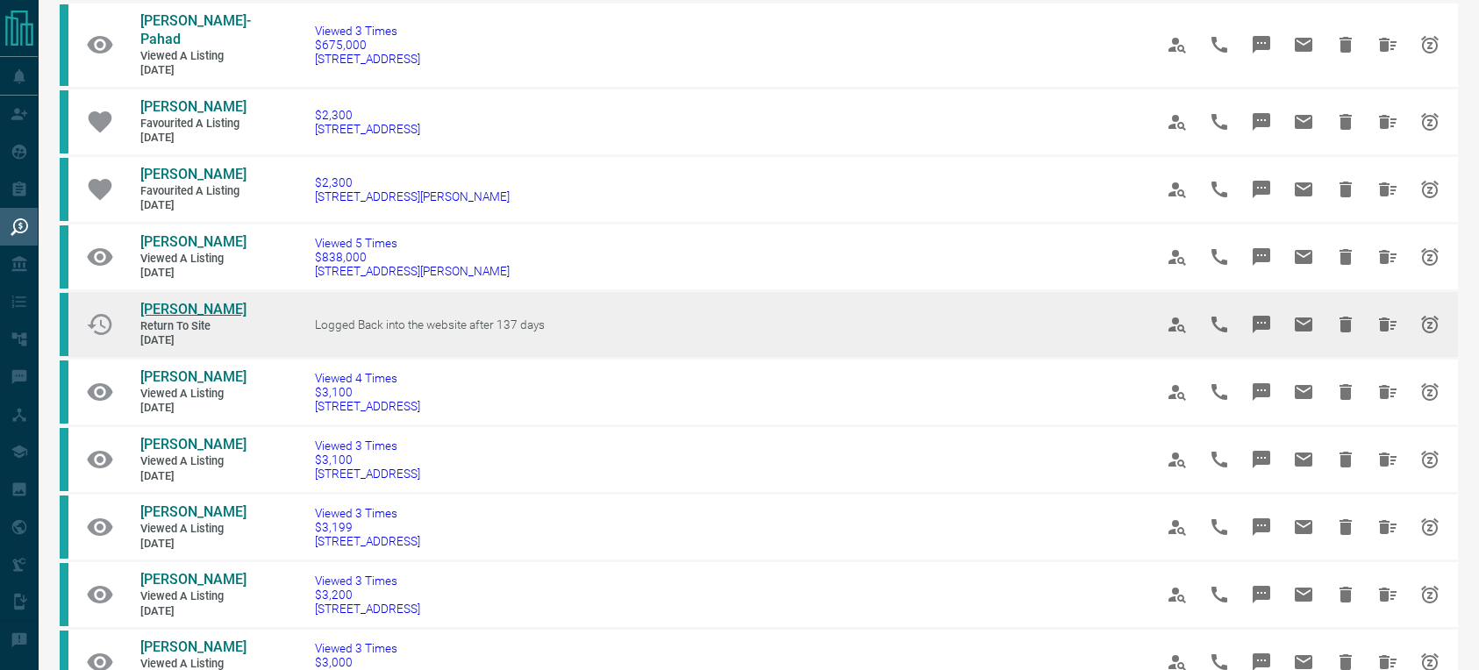
click at [185, 301] on span "[PERSON_NAME]" at bounding box center [193, 309] width 106 height 17
click at [1384, 318] on icon "Hide All from SiLin Chen" at bounding box center [1388, 325] width 18 height 14
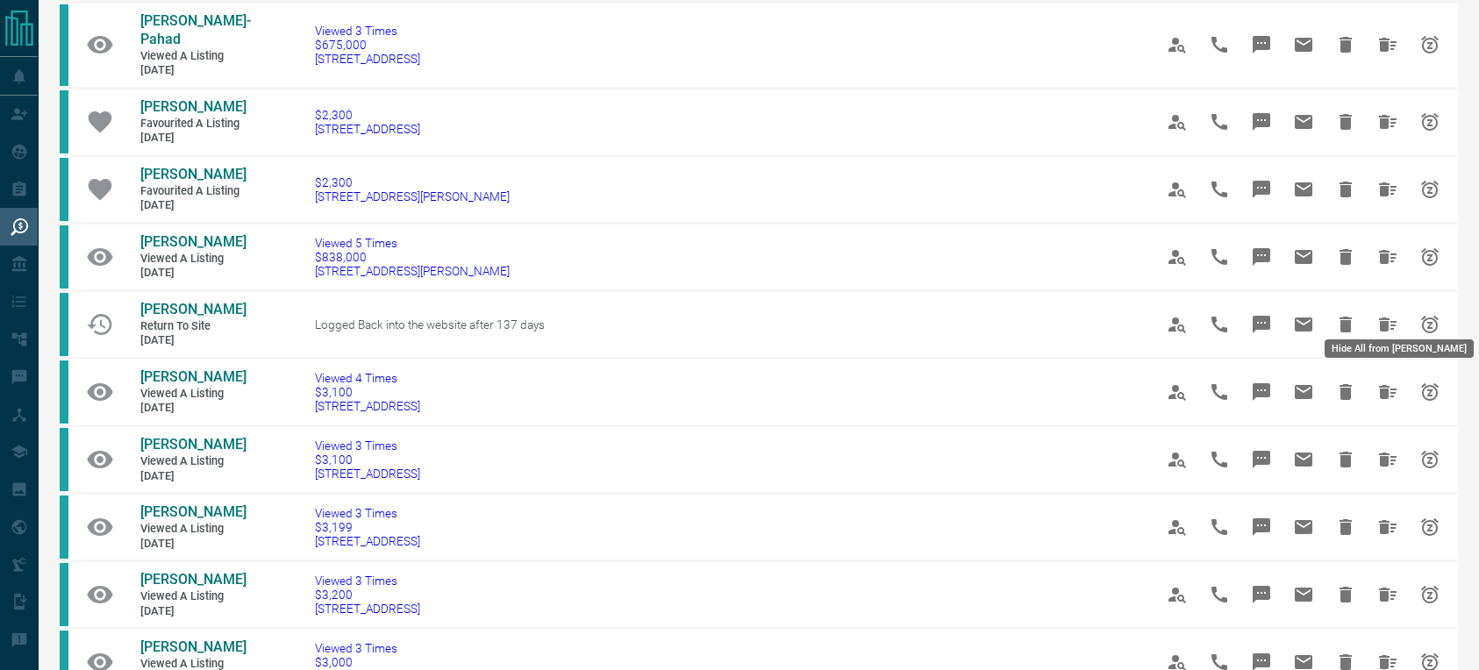
scroll to position [0, 0]
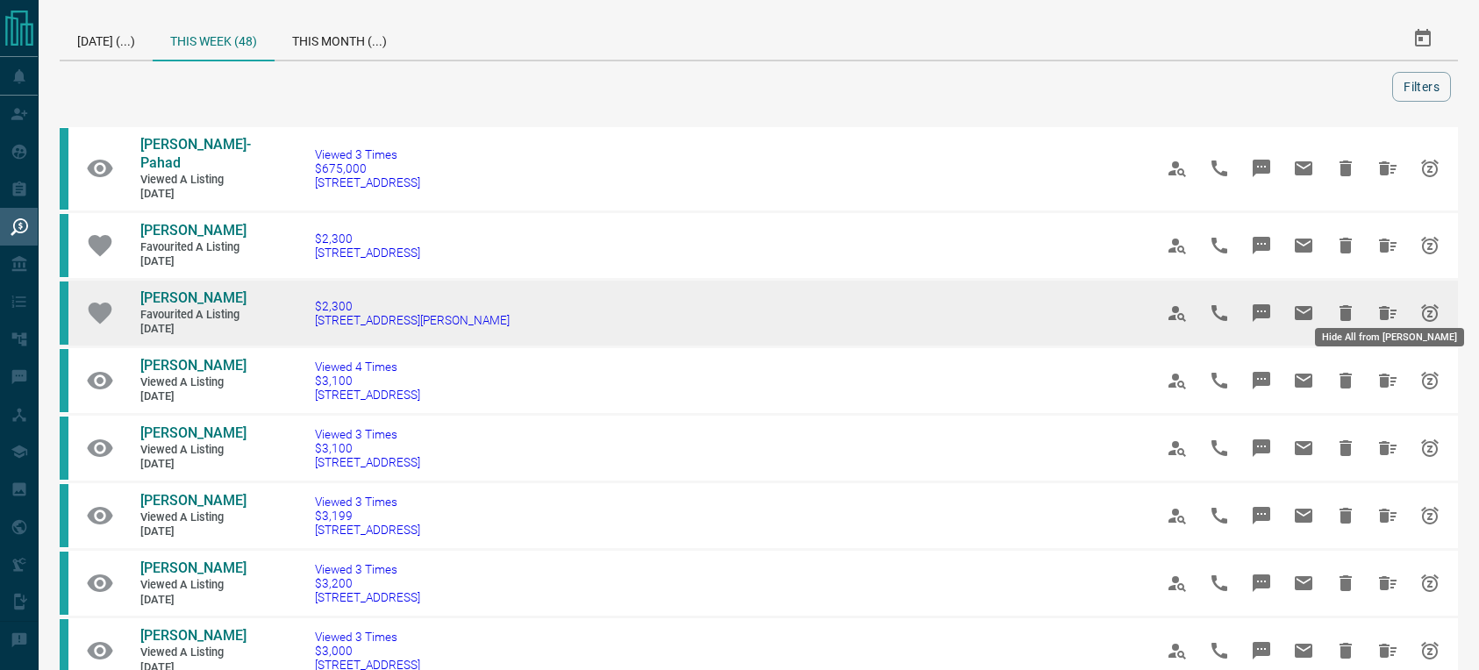
click at [1384, 306] on icon "Hide All from Andres Romero" at bounding box center [1388, 313] width 18 height 14
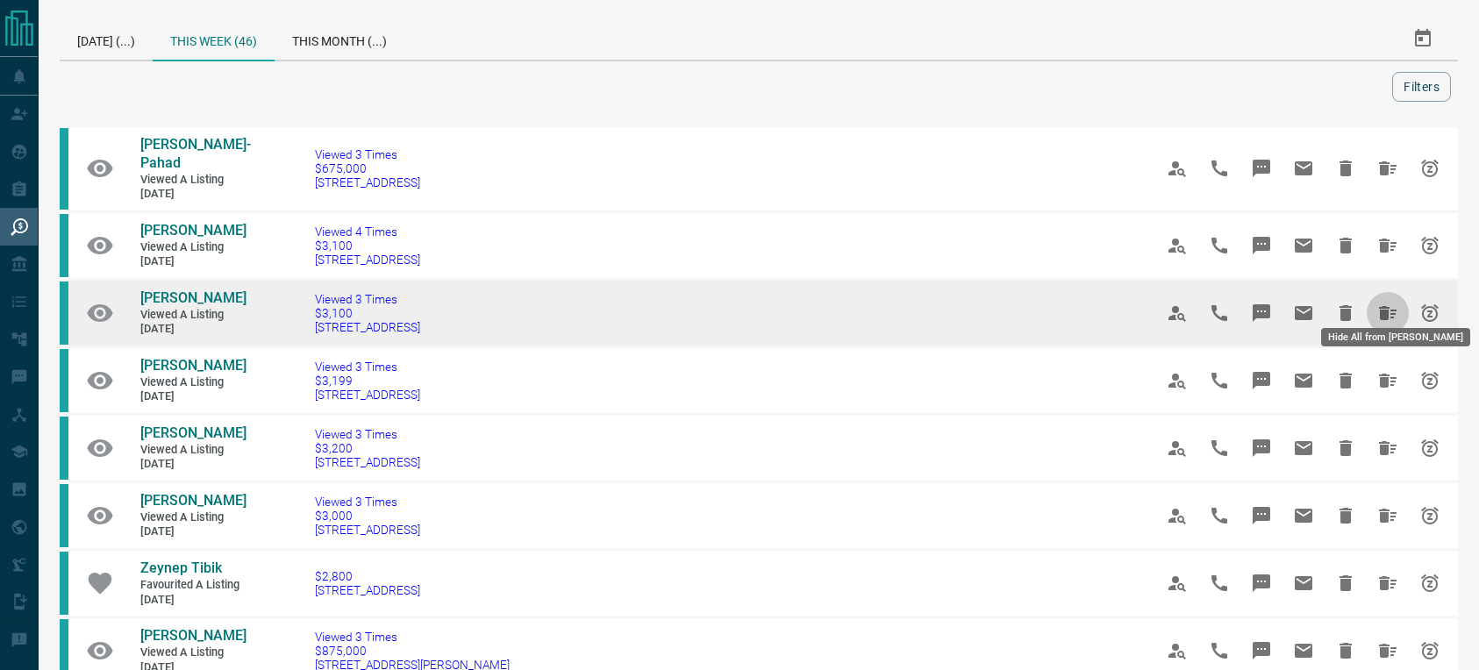
click at [1381, 306] on icon "Hide All from Keith Patton" at bounding box center [1388, 313] width 18 height 14
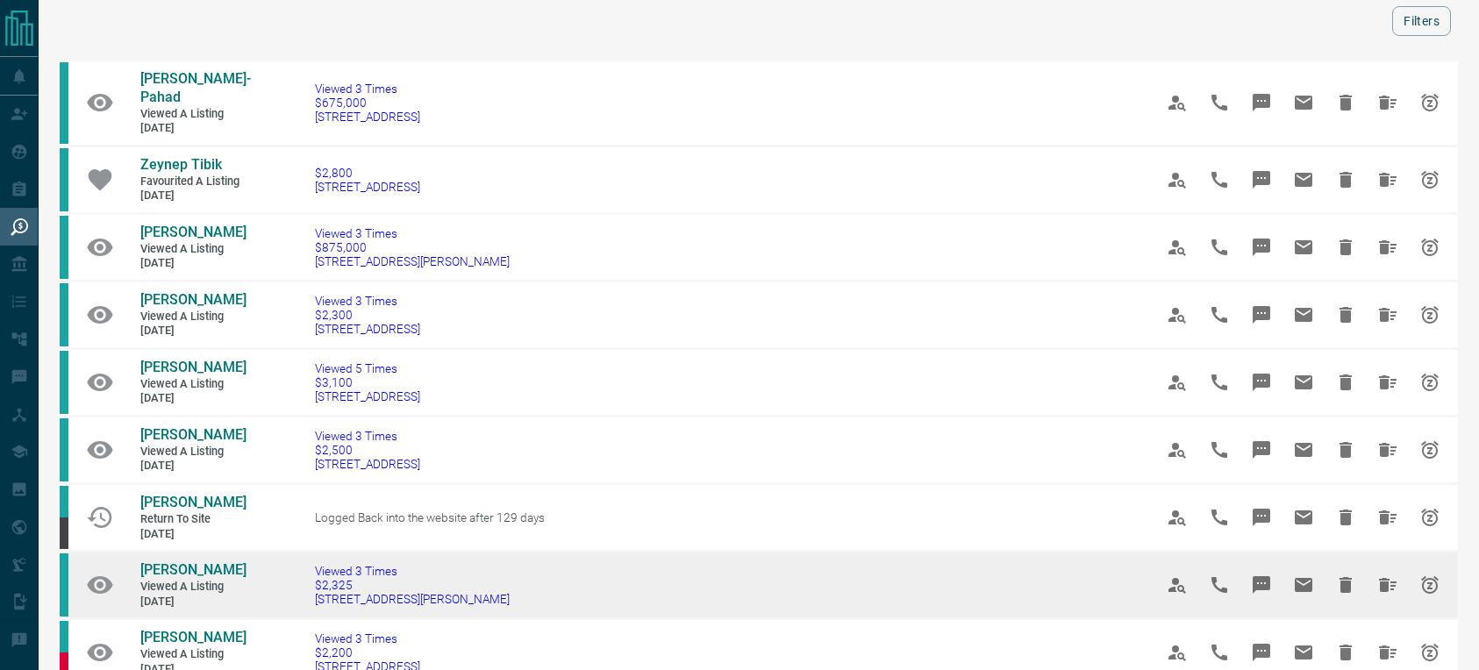
scroll to position [145, 0]
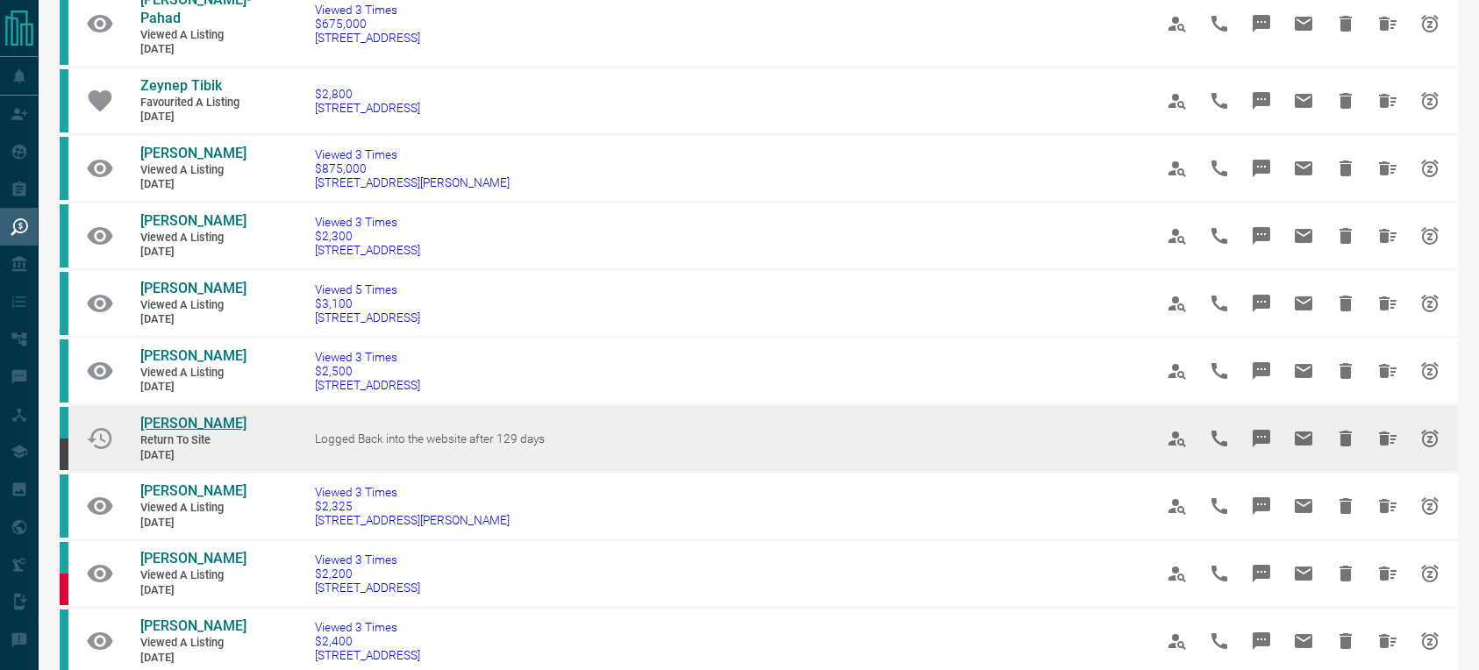
click at [181, 423] on span "[PERSON_NAME]" at bounding box center [193, 423] width 106 height 17
click at [1377, 438] on icon "Hide All from Hailey Ahn" at bounding box center [1387, 438] width 21 height 21
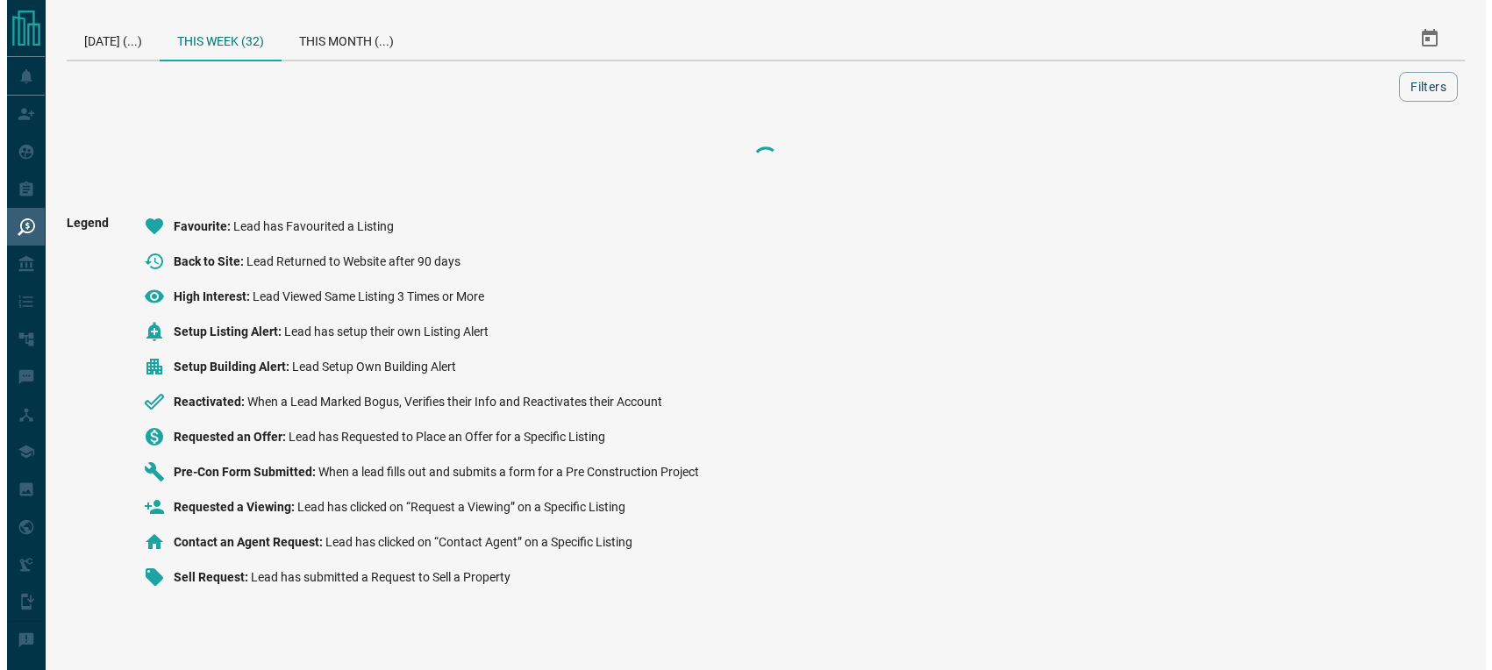
scroll to position [0, 0]
